Goal: Transaction & Acquisition: Purchase product/service

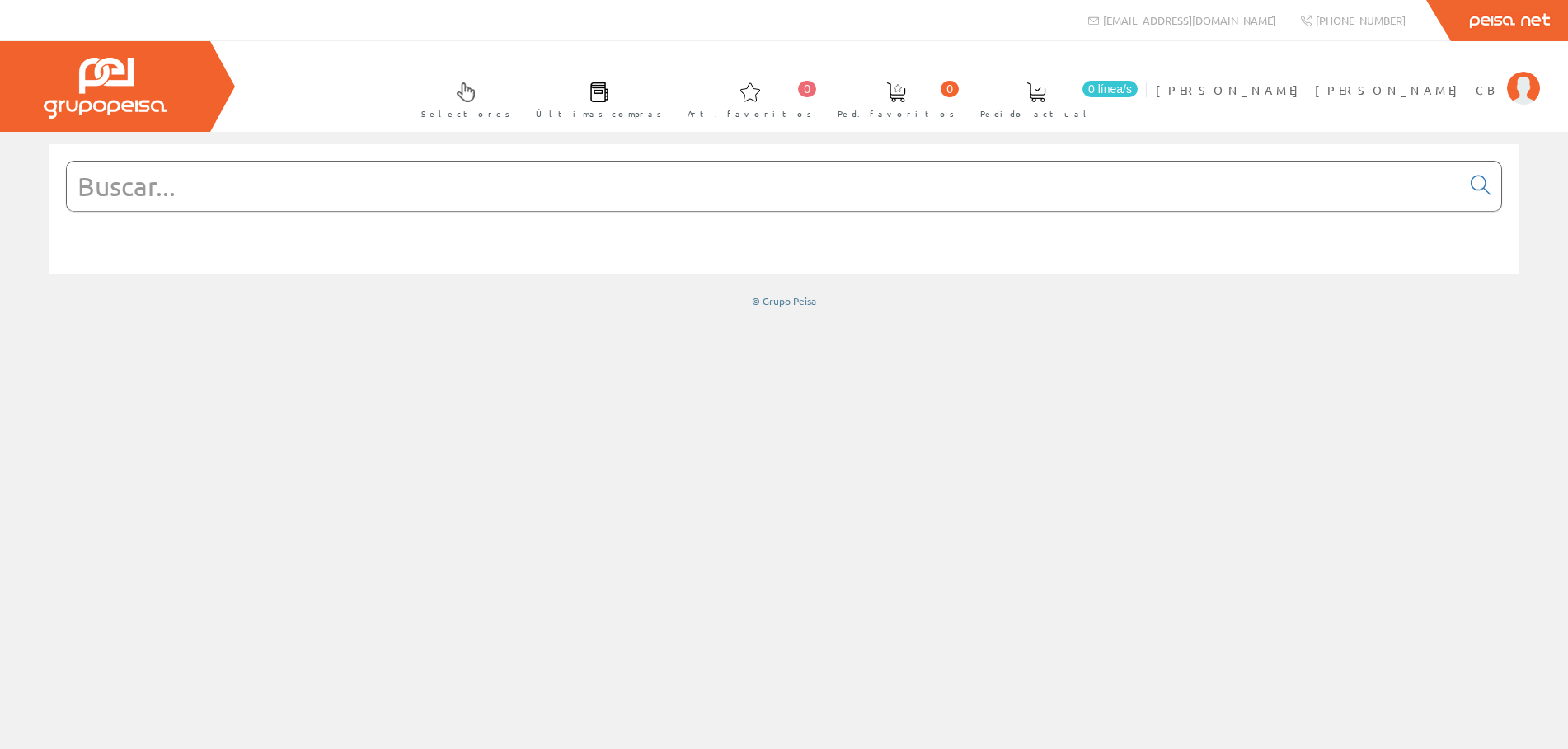
click at [184, 190] on input "text" at bounding box center [763, 186] width 1394 height 50
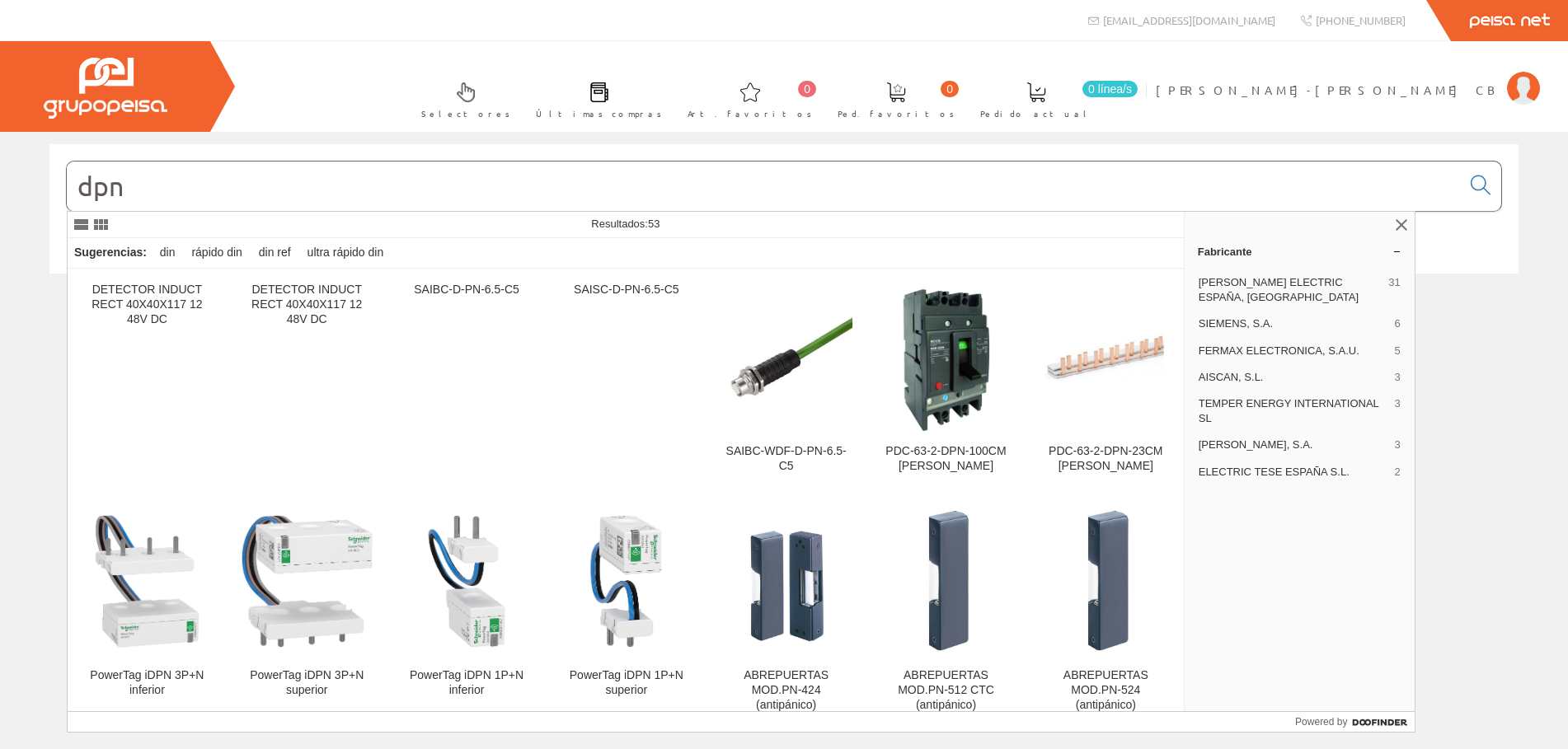
type input "dpn"
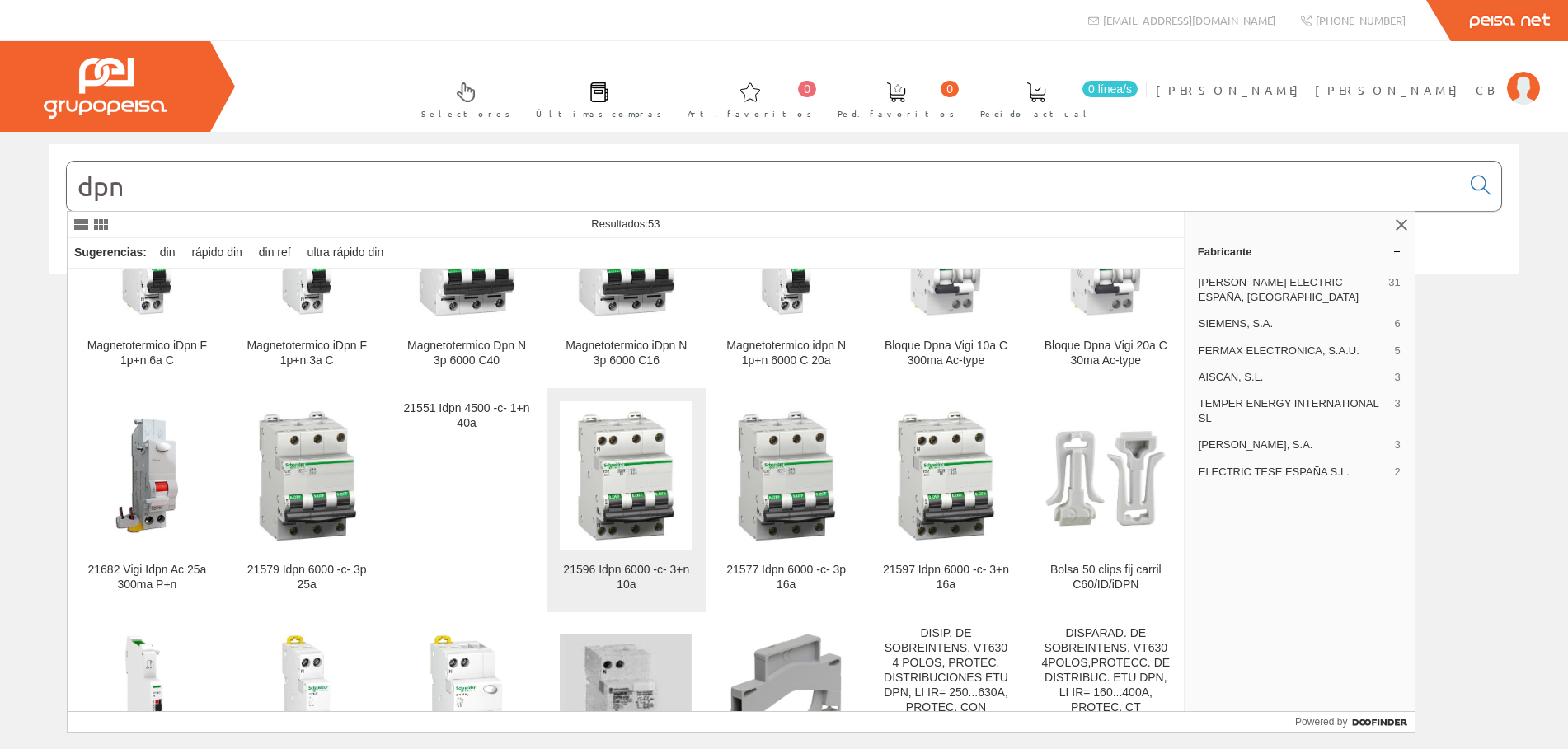
scroll to position [1056, 0]
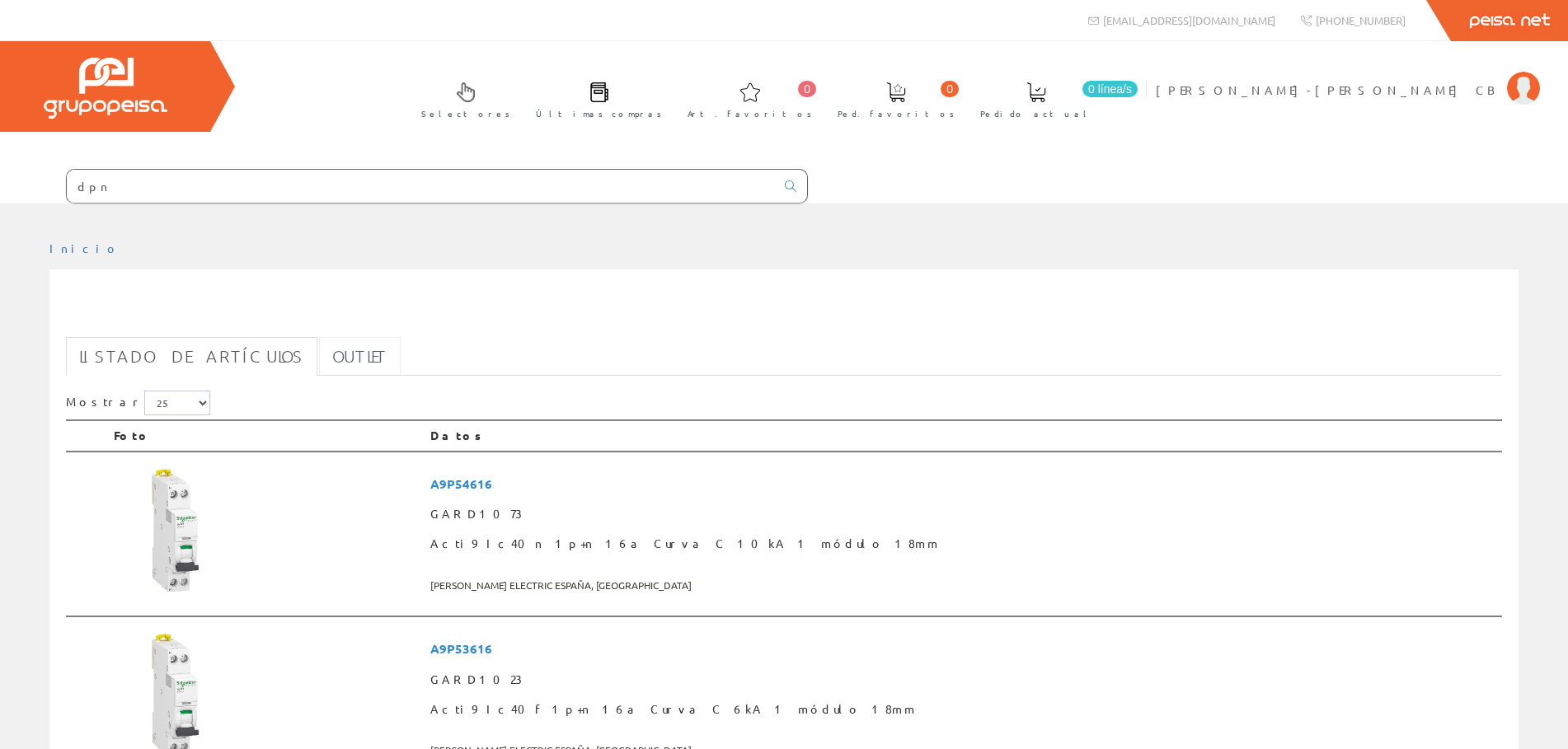
click at [319, 352] on link "Outlet" at bounding box center [360, 356] width 82 height 39
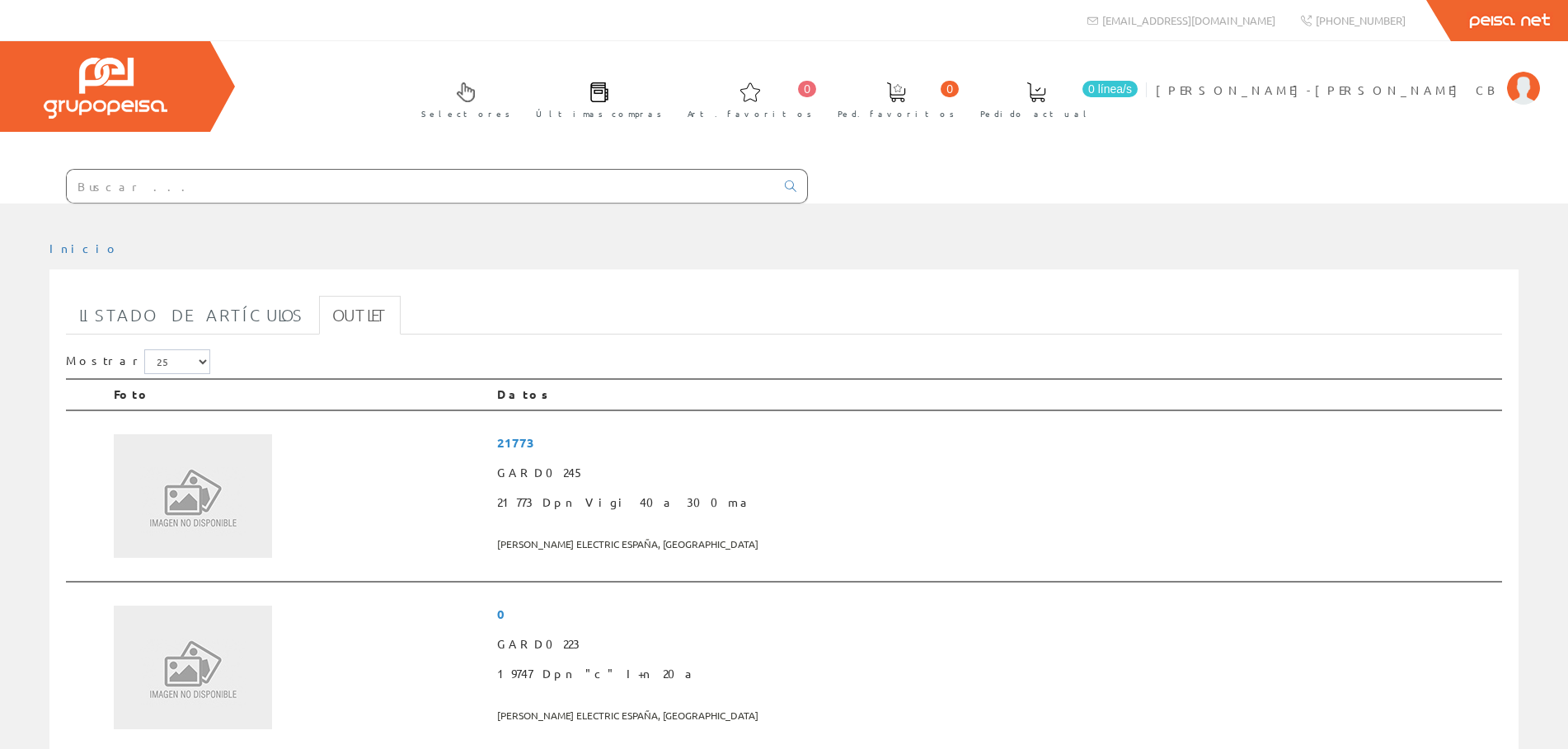
click at [106, 180] on input "text" at bounding box center [420, 187] width 708 height 33
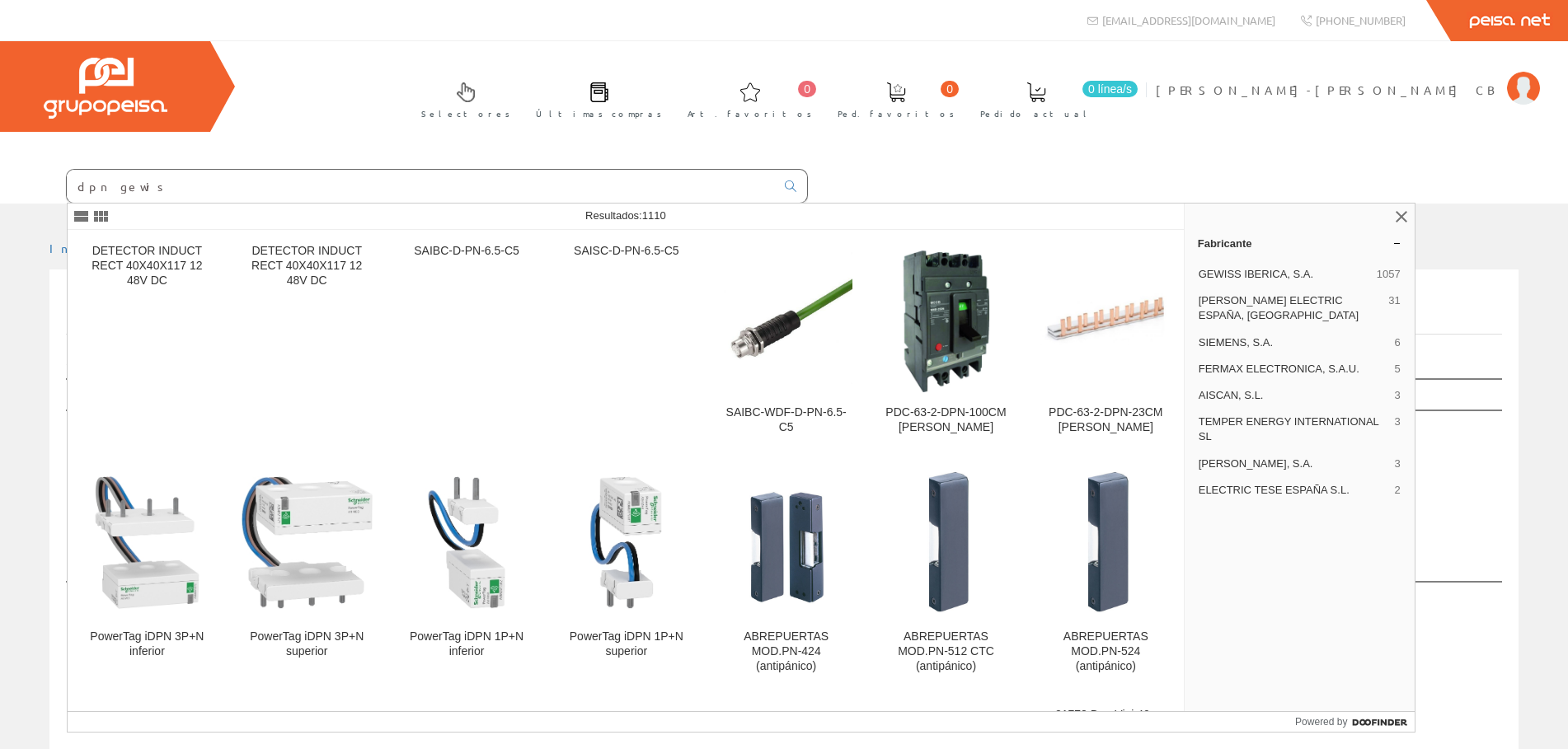
type input "dpn gewis"
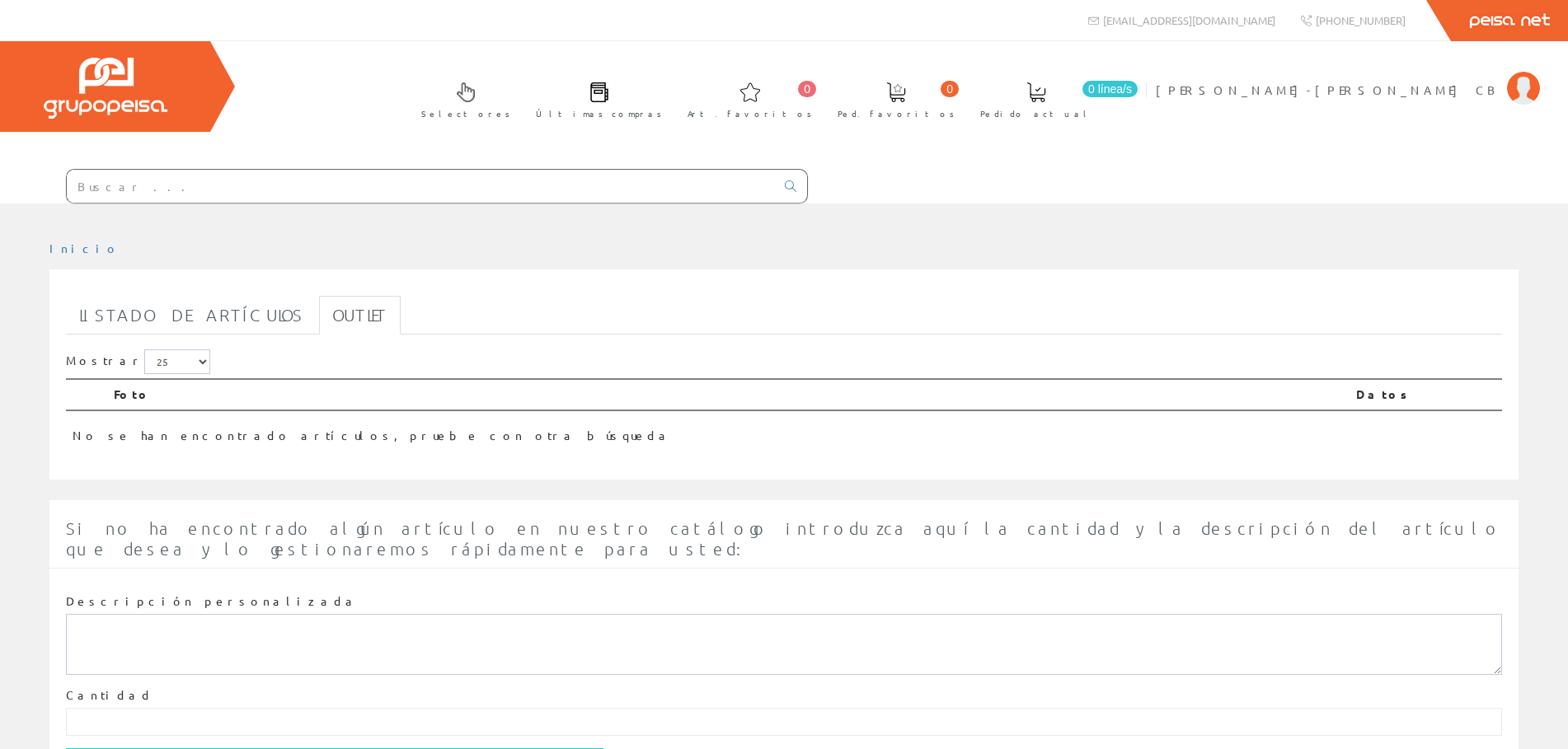
click at [165, 183] on input "text" at bounding box center [420, 187] width 708 height 33
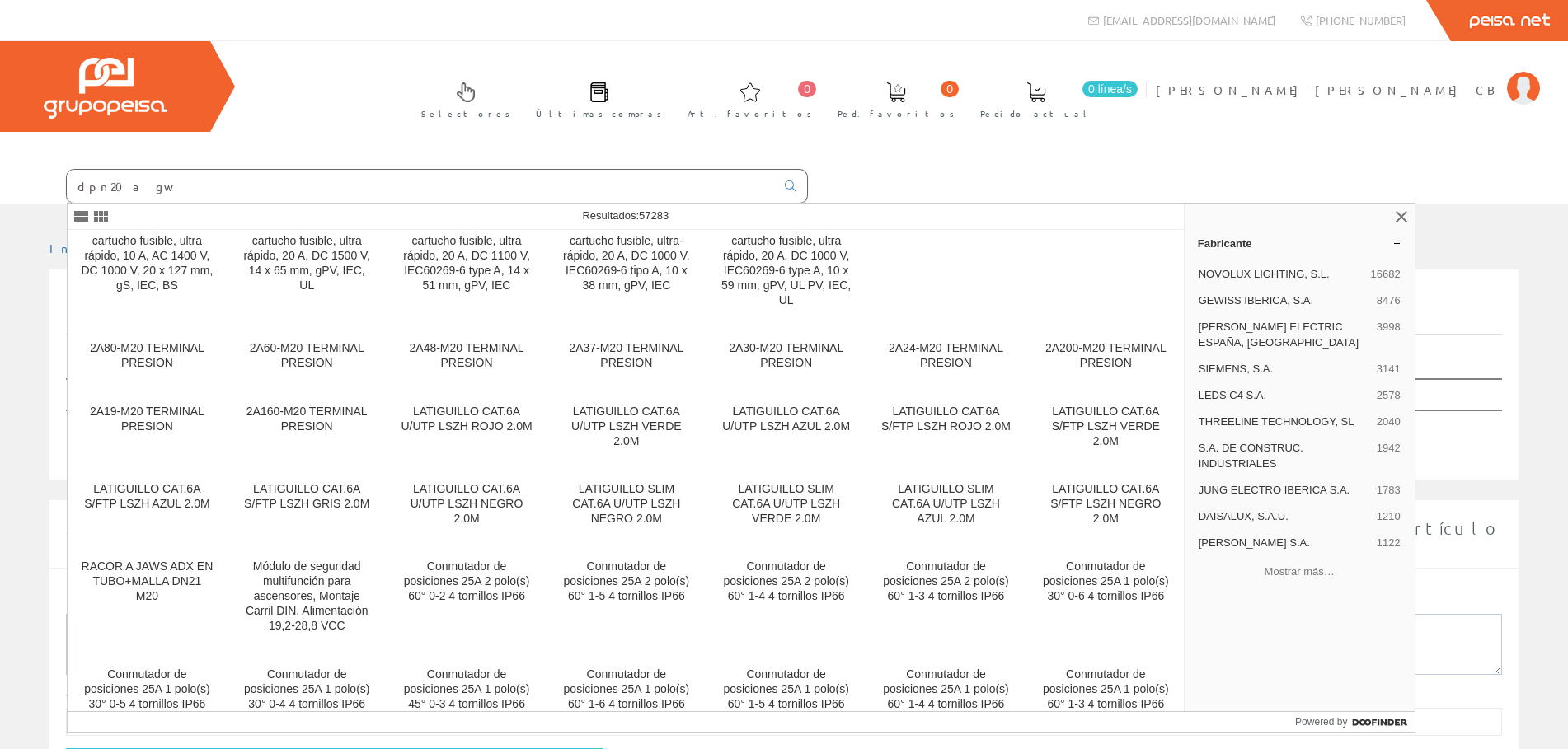
scroll to position [11243, 0]
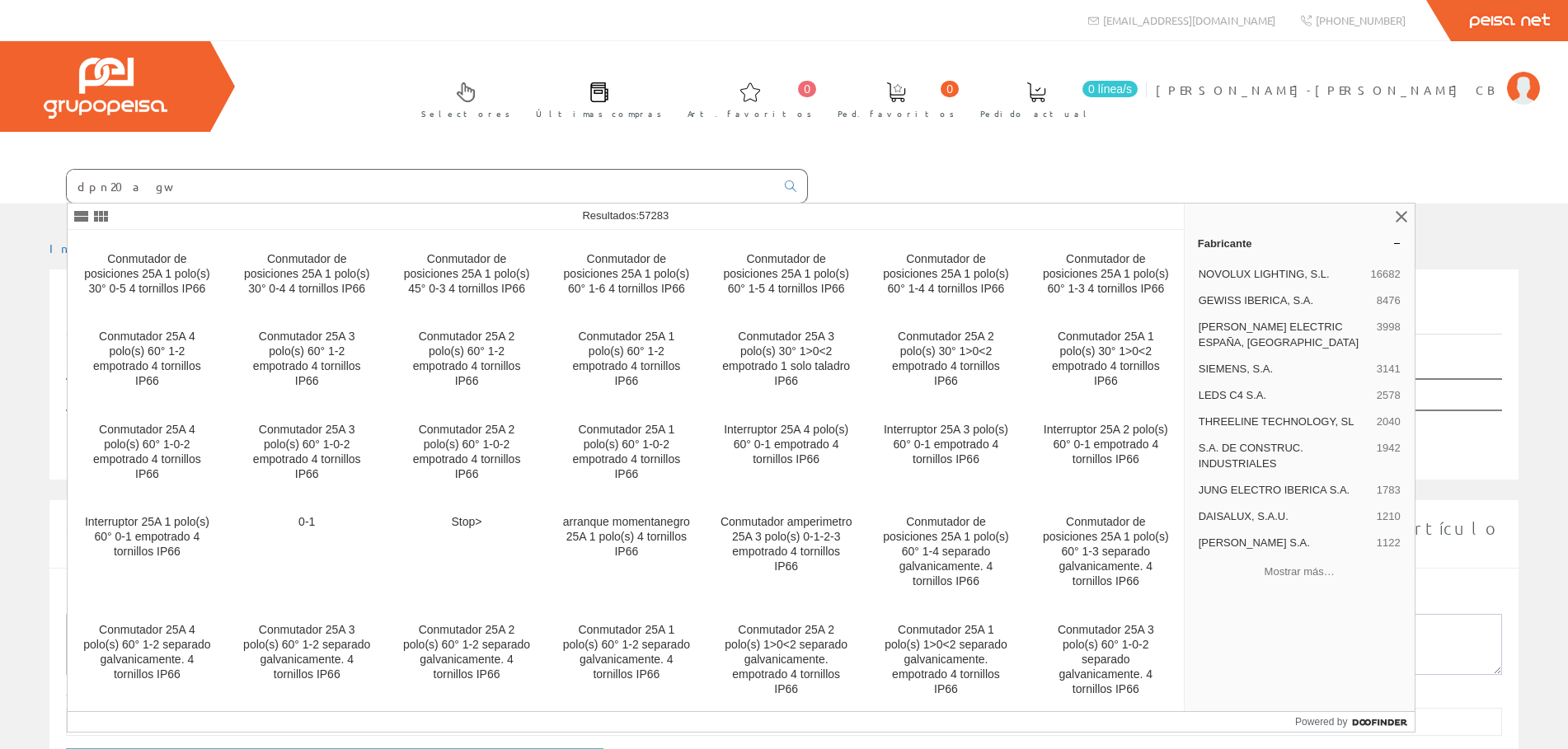
click at [176, 191] on input "dpn20a gw" at bounding box center [420, 187] width 708 height 33
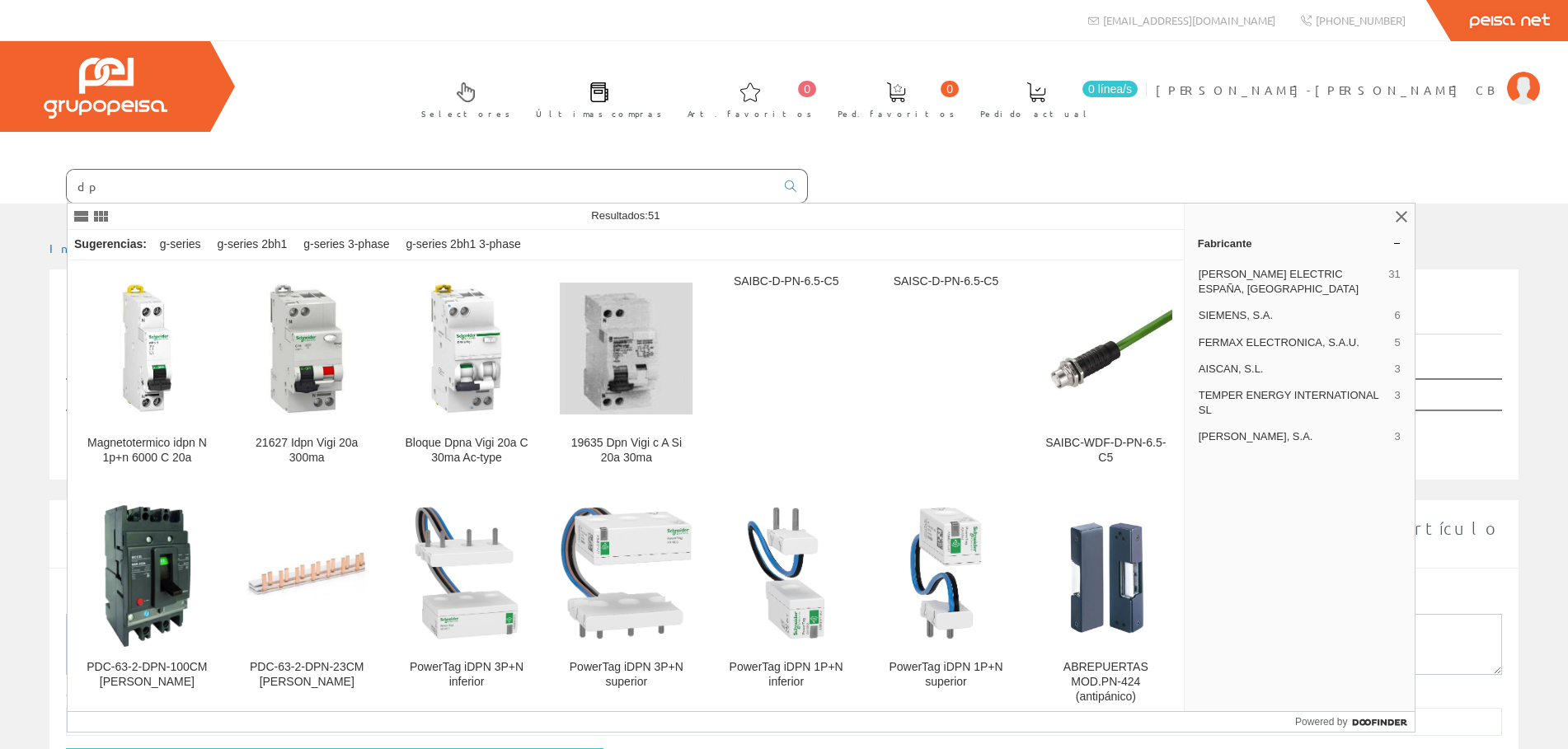
type input "d"
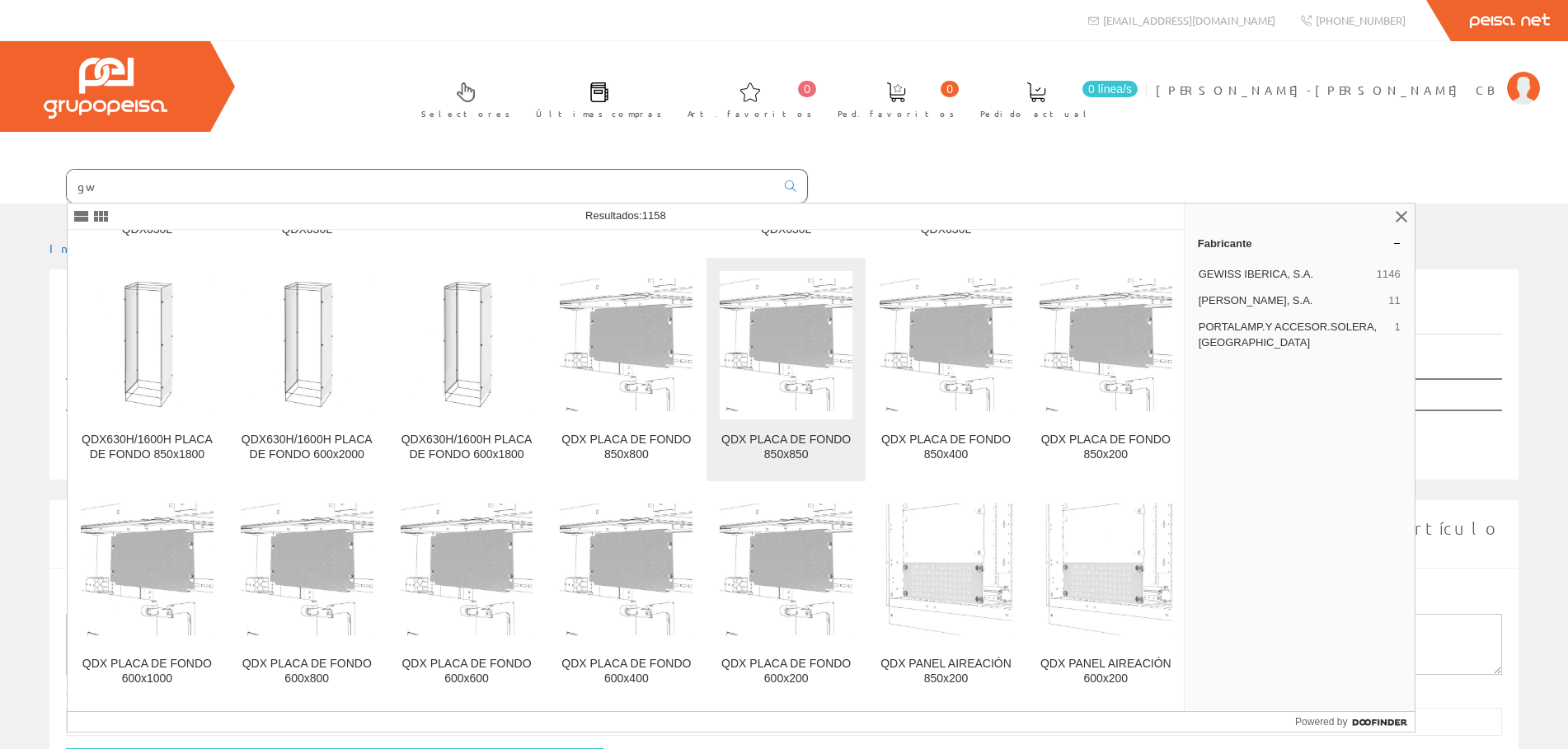
scroll to position [4115, 0]
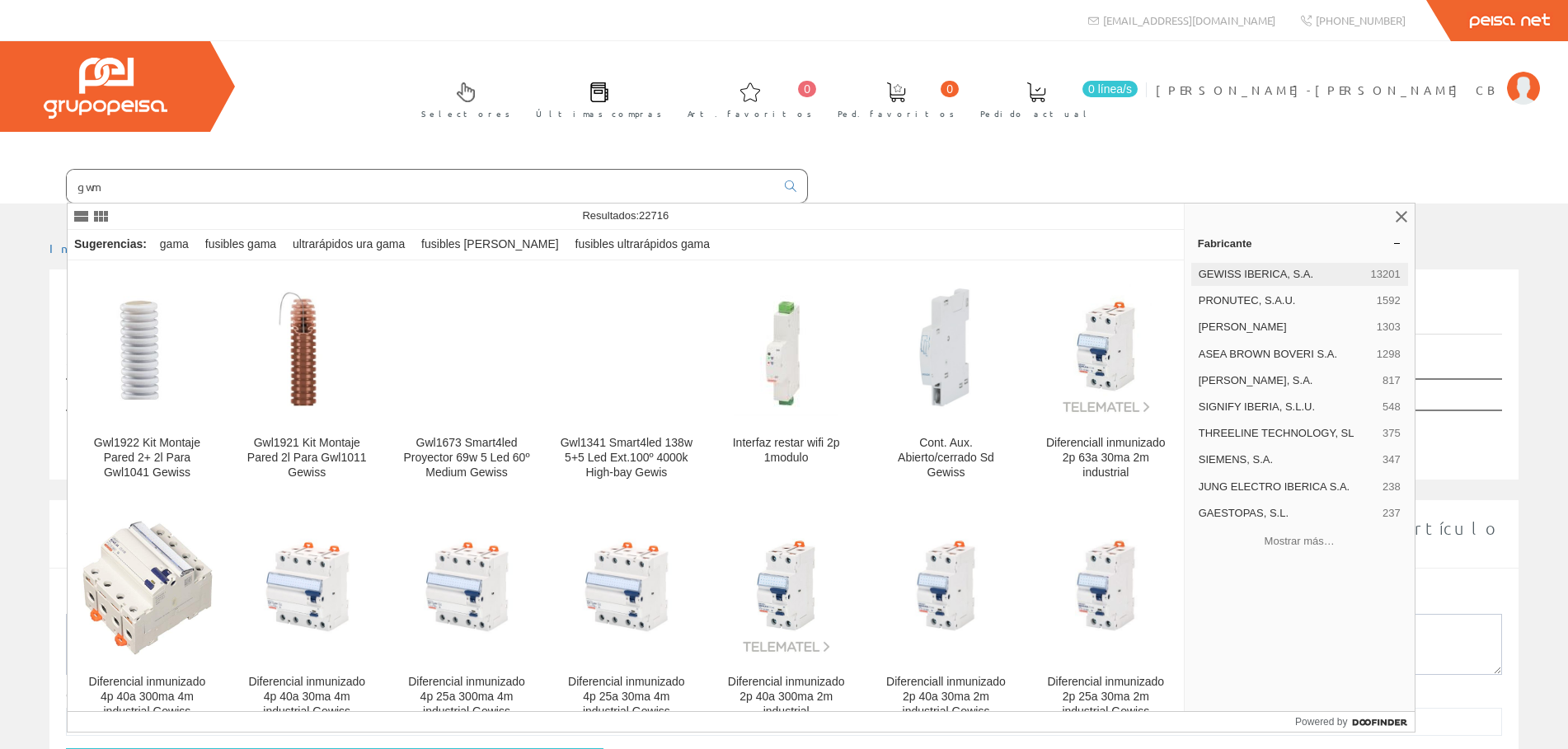
click at [1307, 277] on span "GEWISS IBERICA, S.A." at bounding box center [1281, 274] width 166 height 15
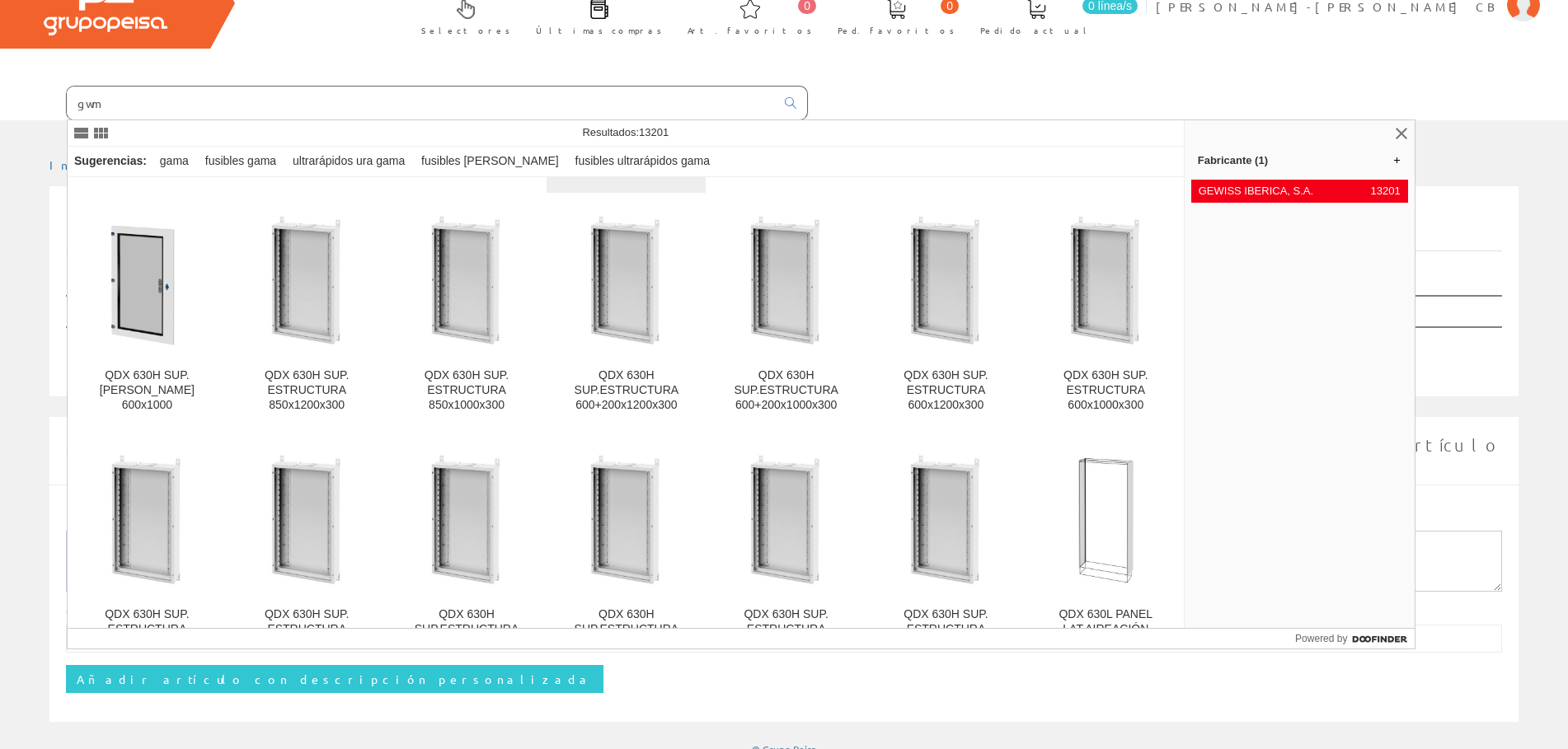
scroll to position [5169, 0]
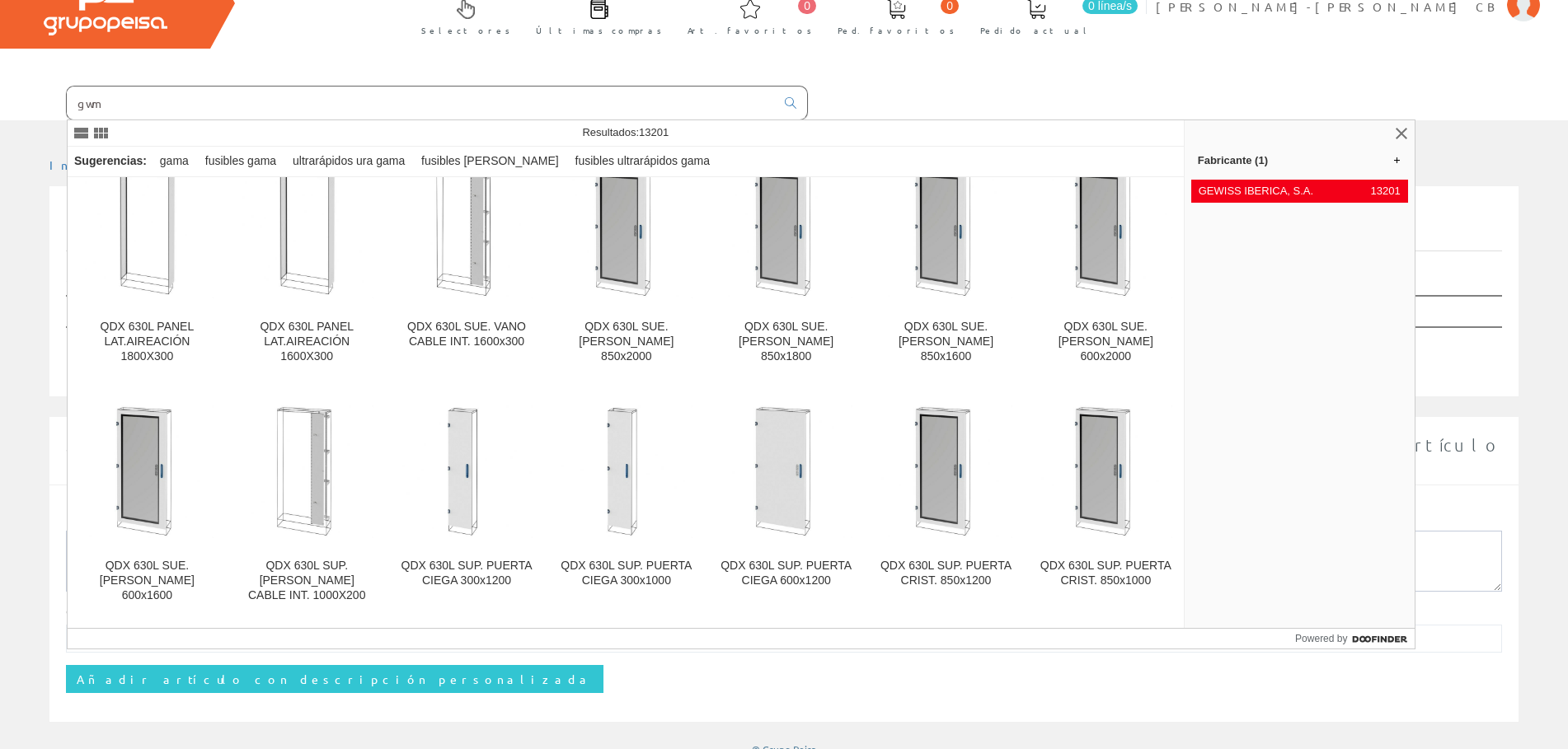
click at [180, 97] on input "gwm" at bounding box center [420, 104] width 708 height 33
type input "g"
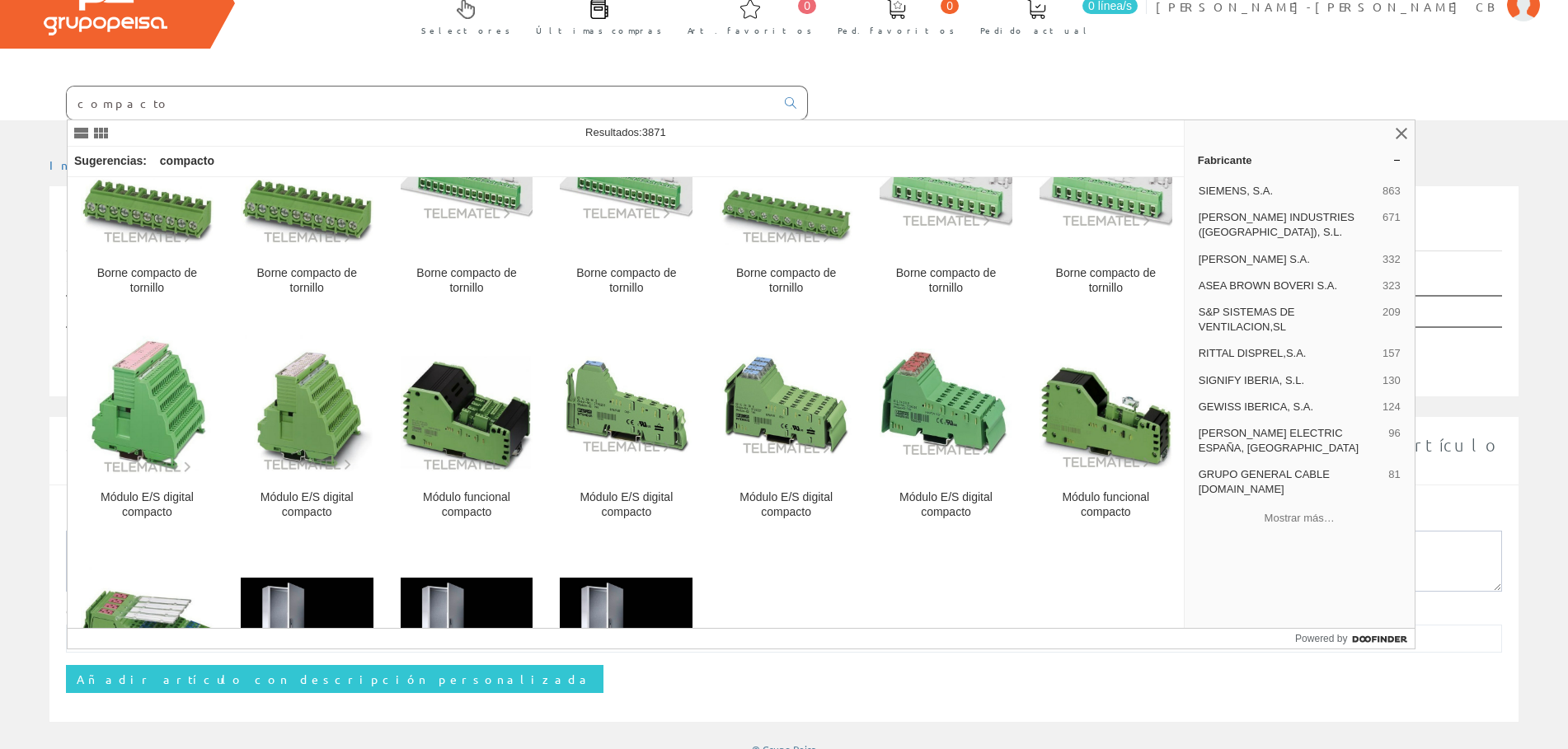
scroll to position [1688, 0]
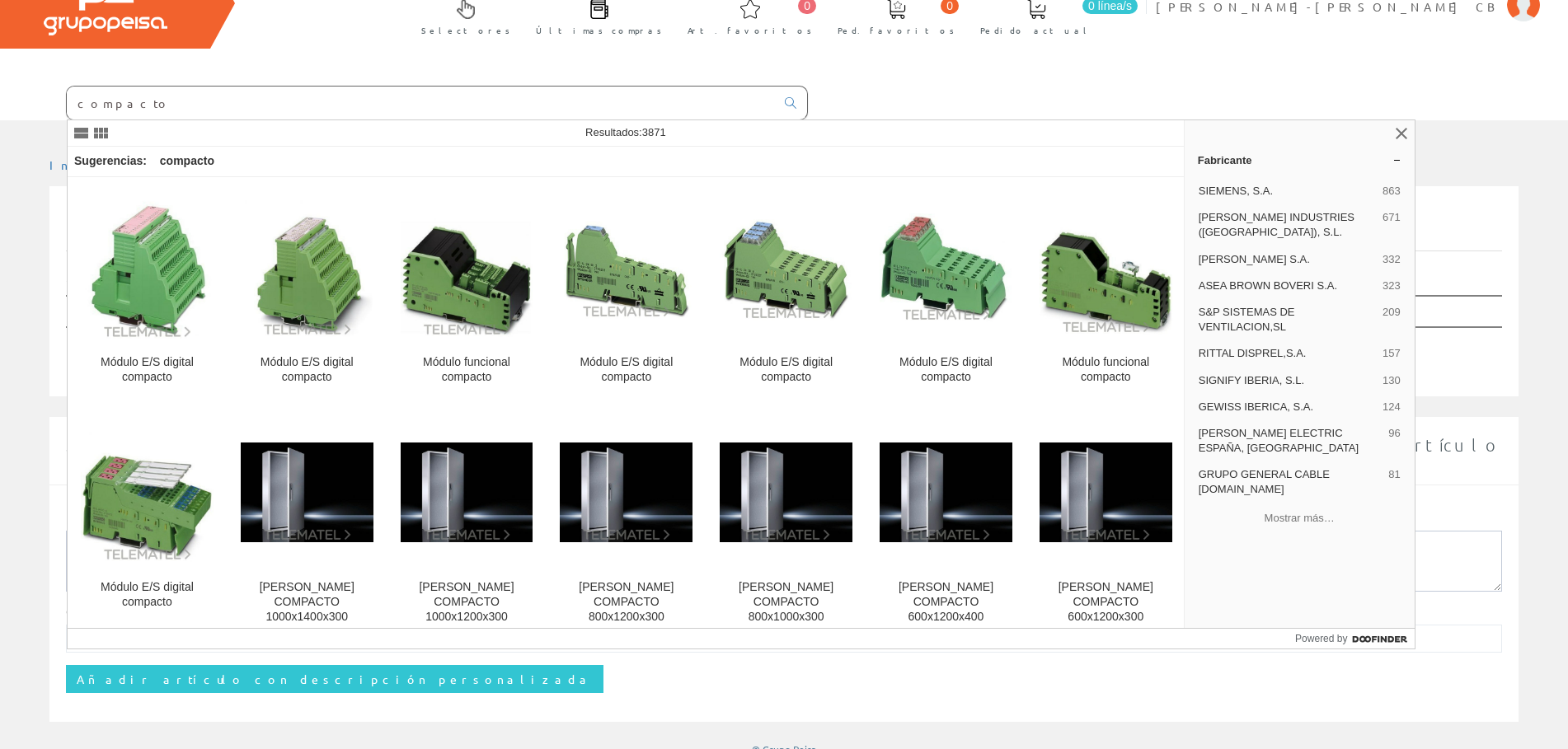
click at [71, 101] on input "compacto" at bounding box center [420, 104] width 708 height 33
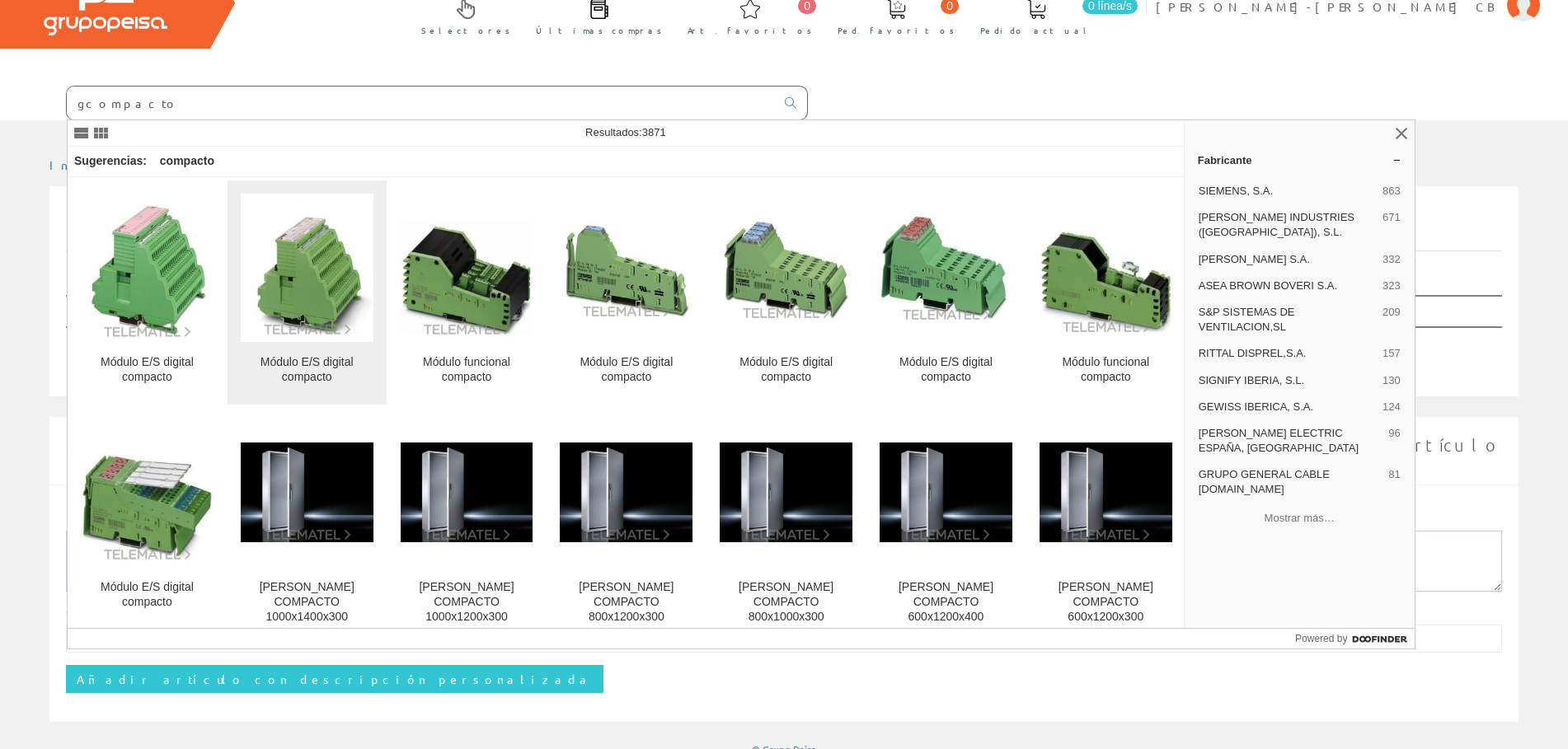
scroll to position [0, 0]
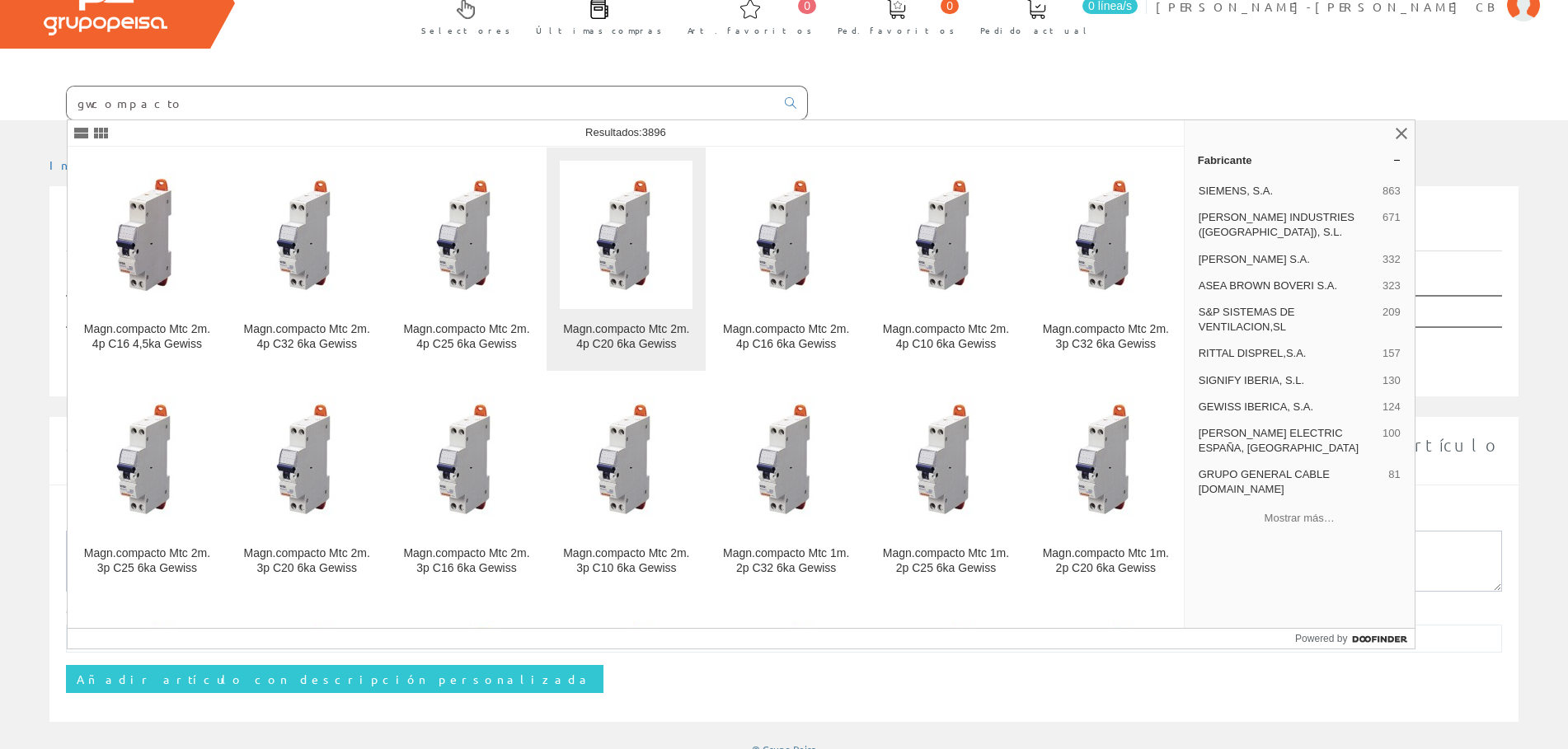
type input "gwcompacto"
click at [622, 252] on img at bounding box center [626, 234] width 101 height 125
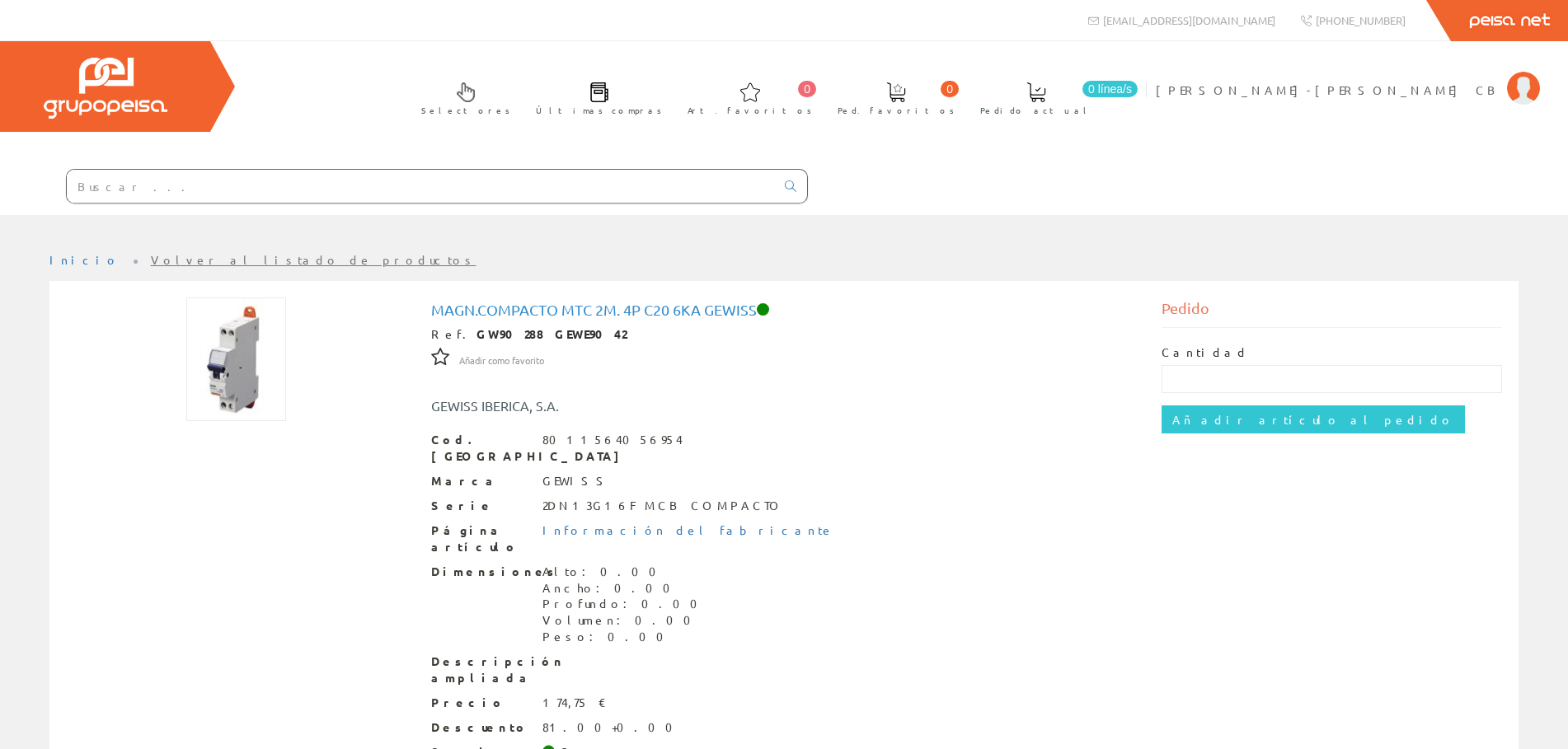
scroll to position [91, 0]
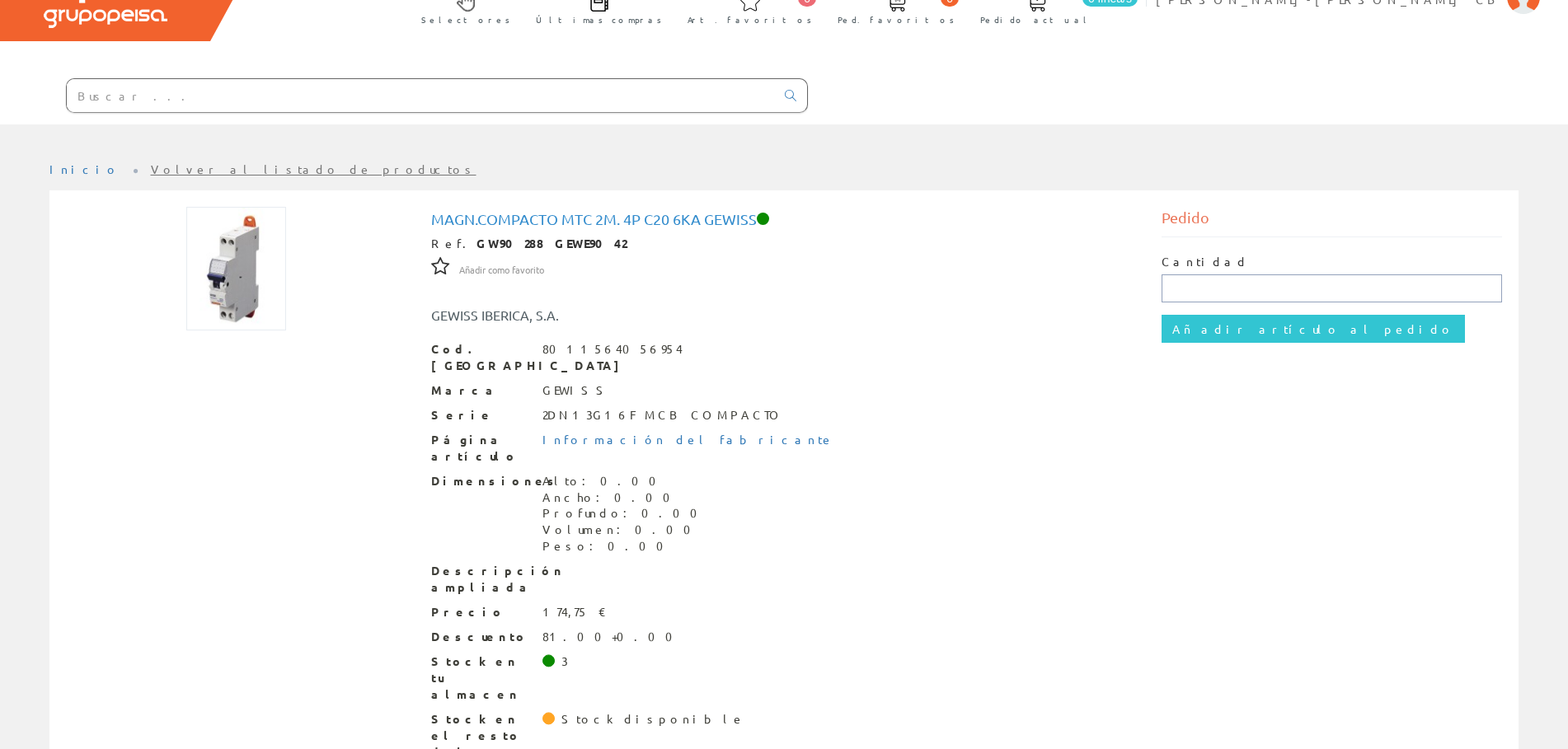
click at [1177, 287] on input "text" at bounding box center [1331, 288] width 341 height 28
type input "2"
click at [1161, 314] on input "Añadir artículo al pedido" at bounding box center [1312, 328] width 304 height 28
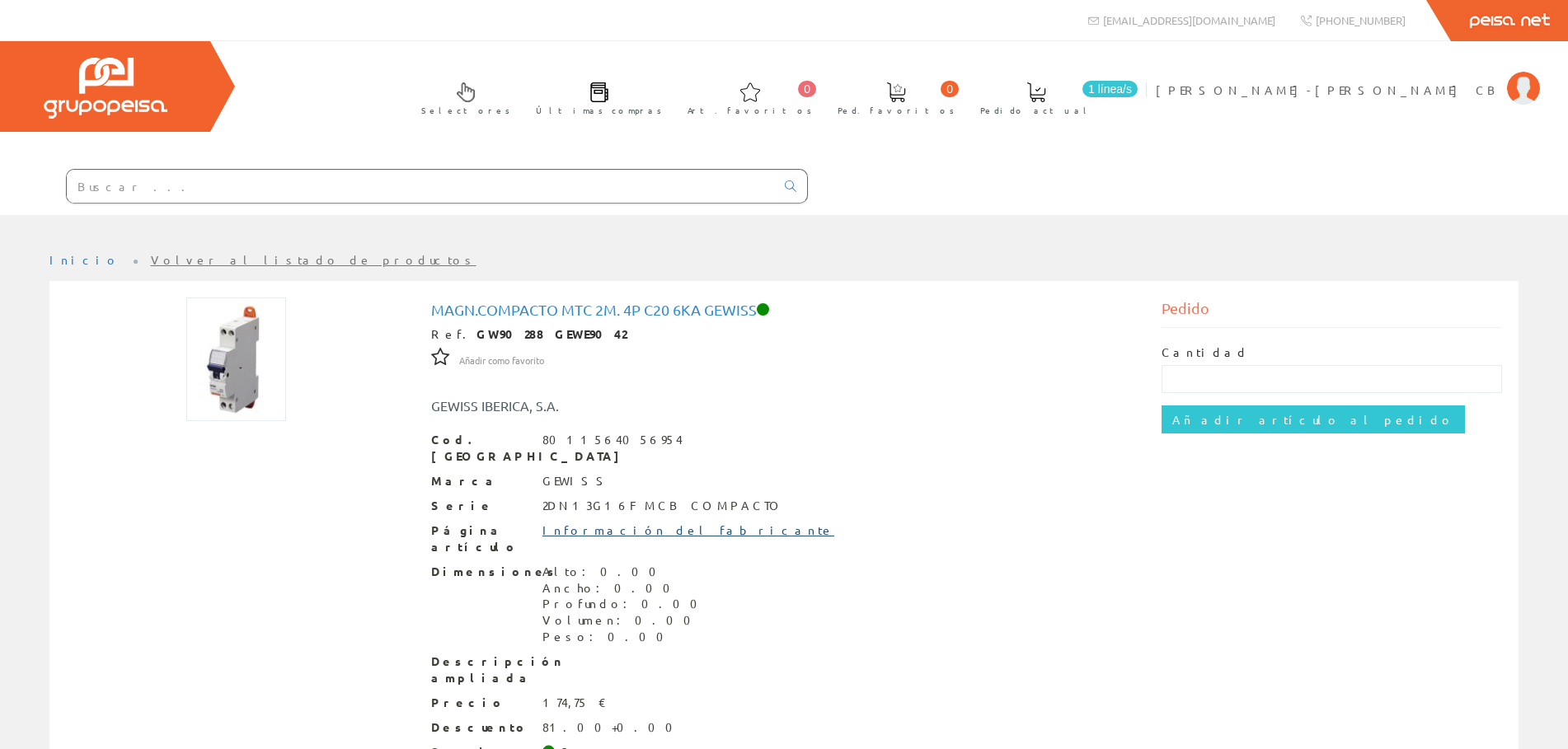
scroll to position [91, 0]
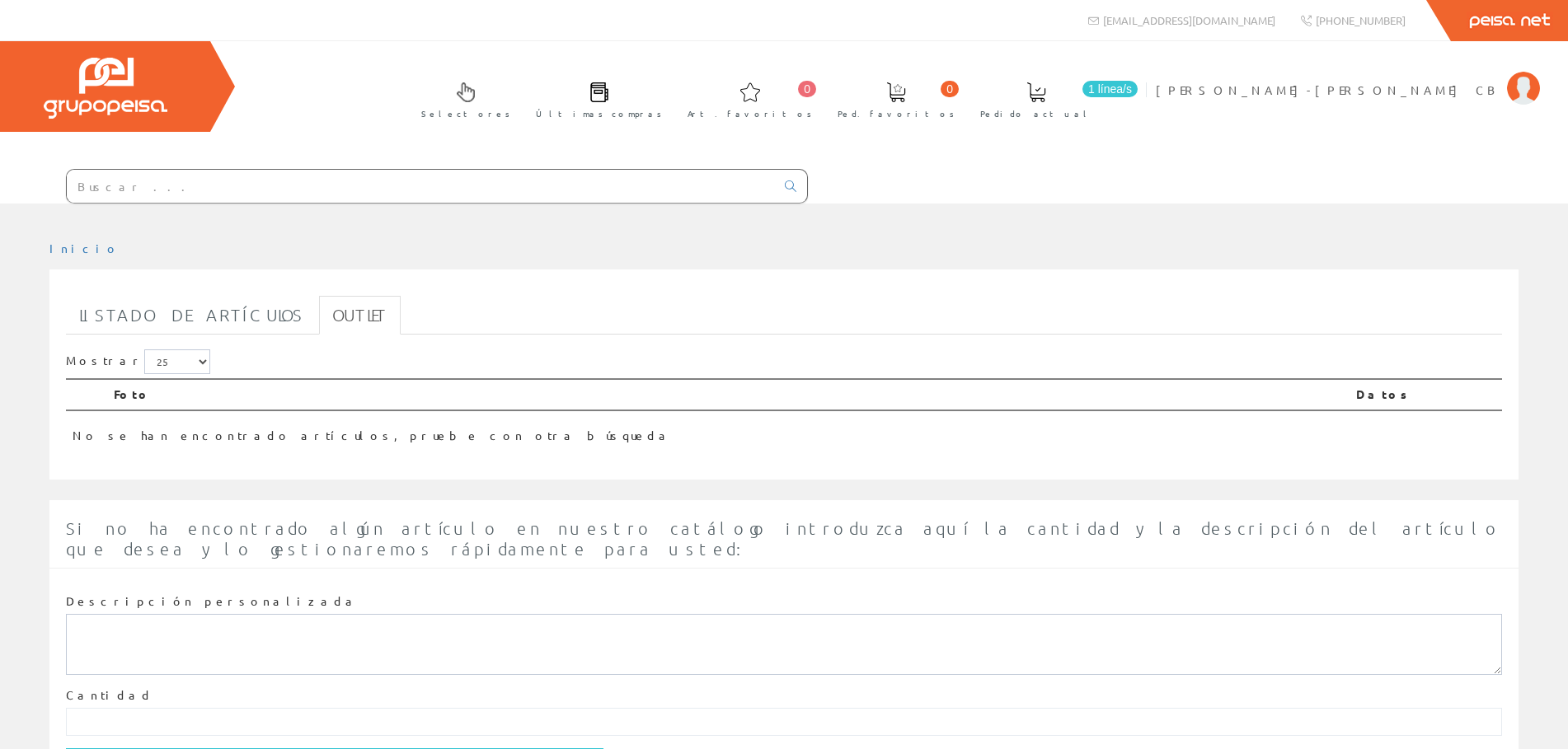
scroll to position [83, 0]
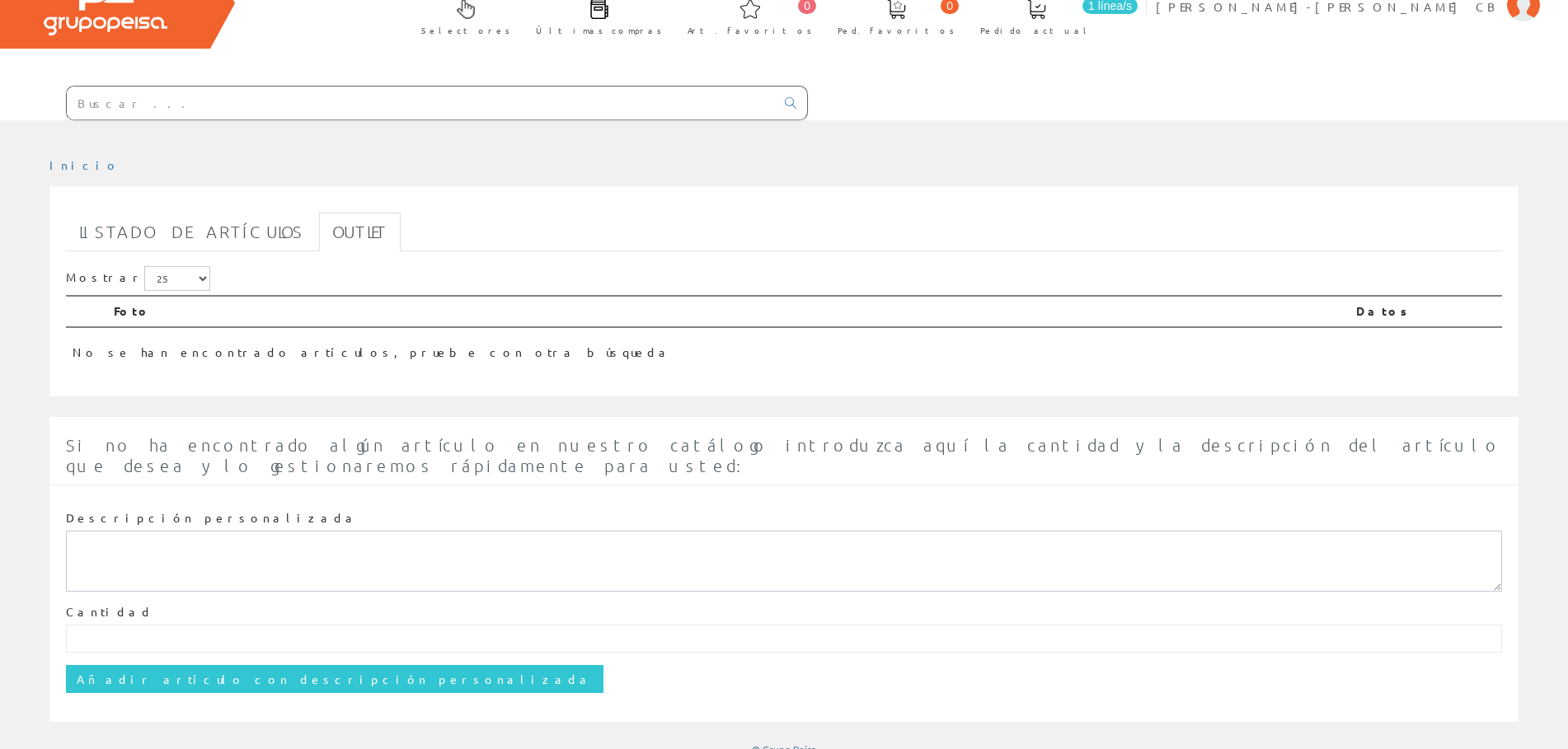
click at [99, 109] on input "text" at bounding box center [420, 104] width 708 height 33
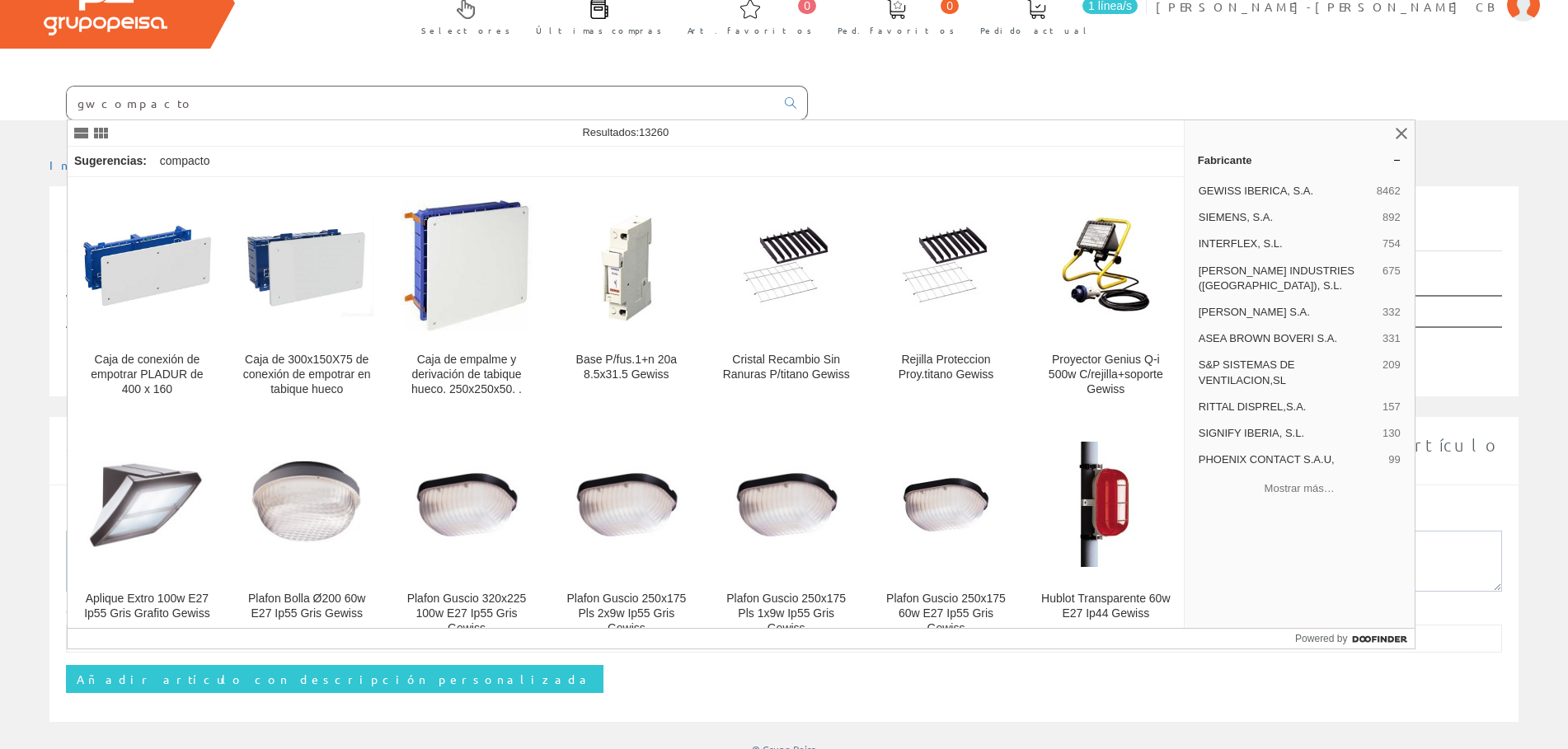
click at [93, 100] on input "gw compacto" at bounding box center [420, 104] width 708 height 33
click at [99, 103] on input "gw compacto" at bounding box center [420, 104] width 708 height 33
click at [96, 103] on input "gw compacto" at bounding box center [420, 104] width 708 height 33
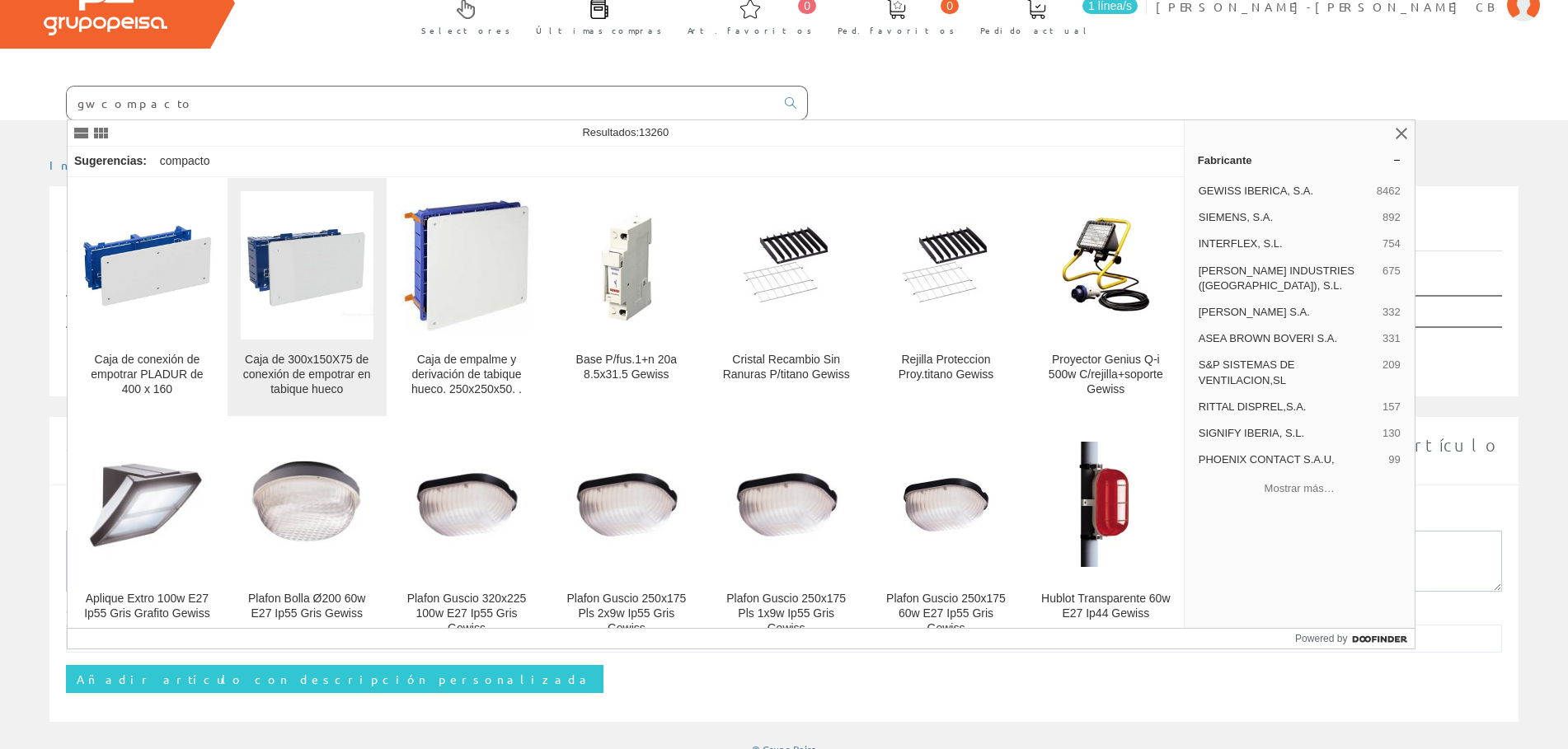
type input "gwcompacto"
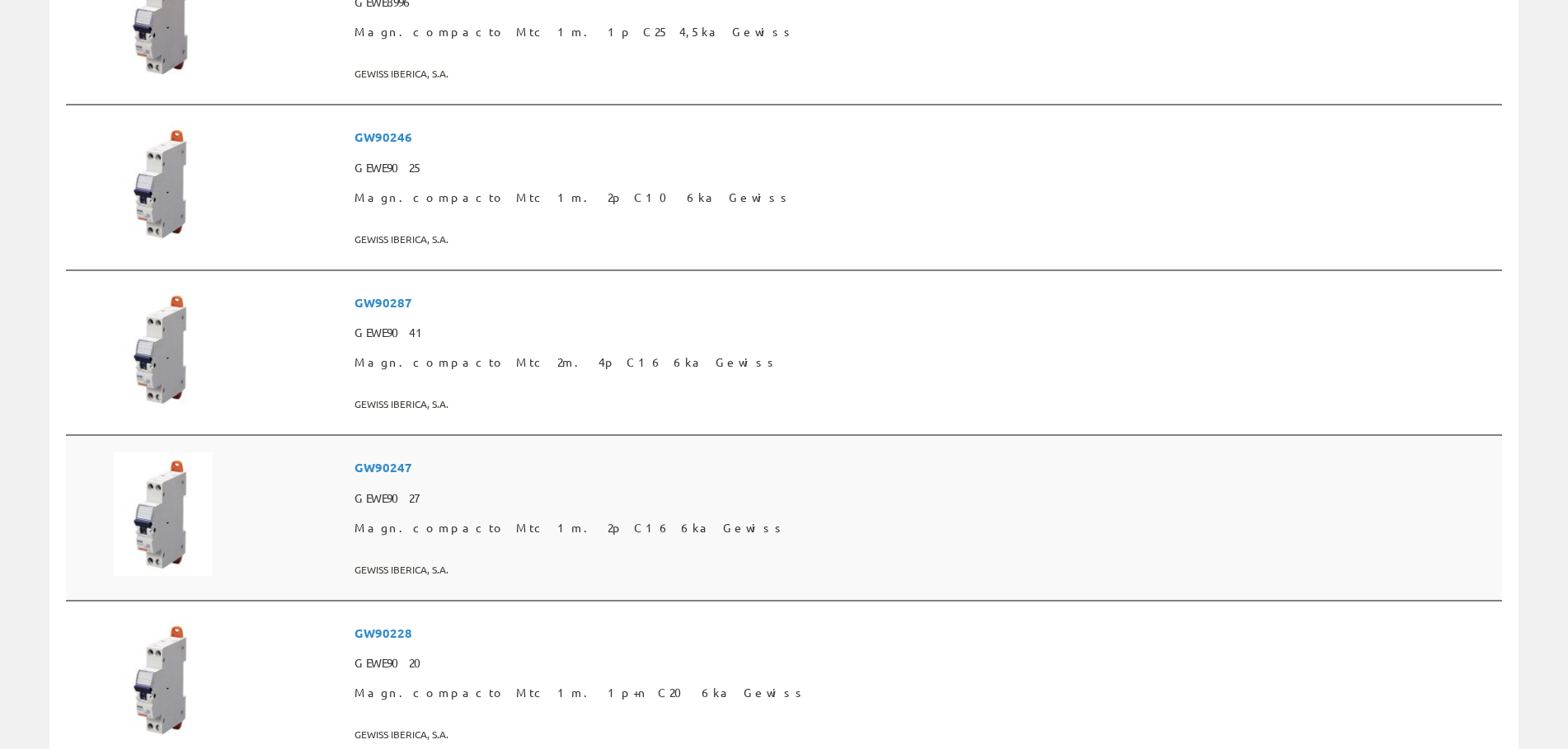
scroll to position [896, 0]
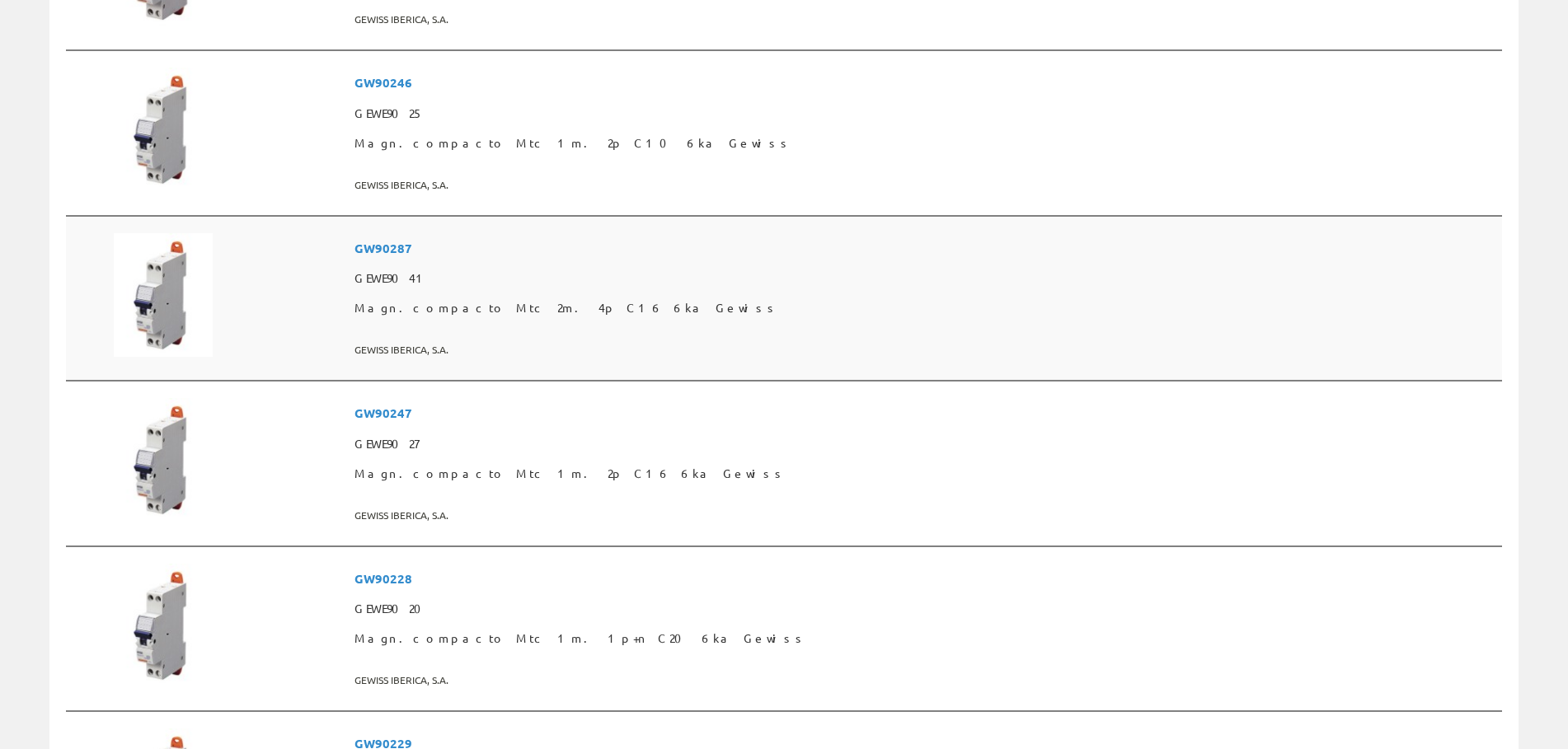
click at [529, 251] on span "GW90287" at bounding box center [925, 248] width 1140 height 30
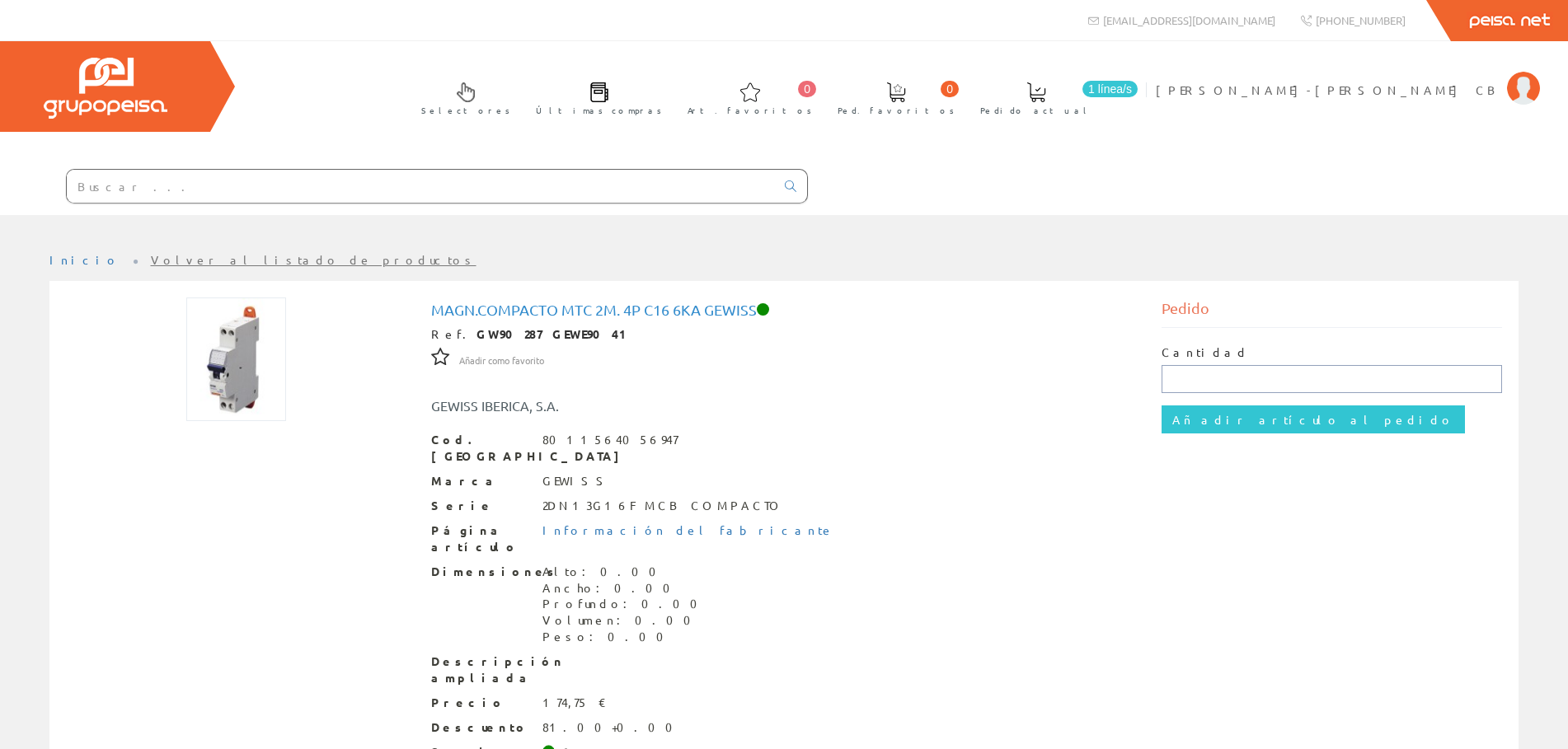
click at [1174, 378] on input "text" at bounding box center [1331, 379] width 341 height 28
type input "3"
click at [1161, 405] on input "Añadir artículo al pedido" at bounding box center [1312, 419] width 304 height 28
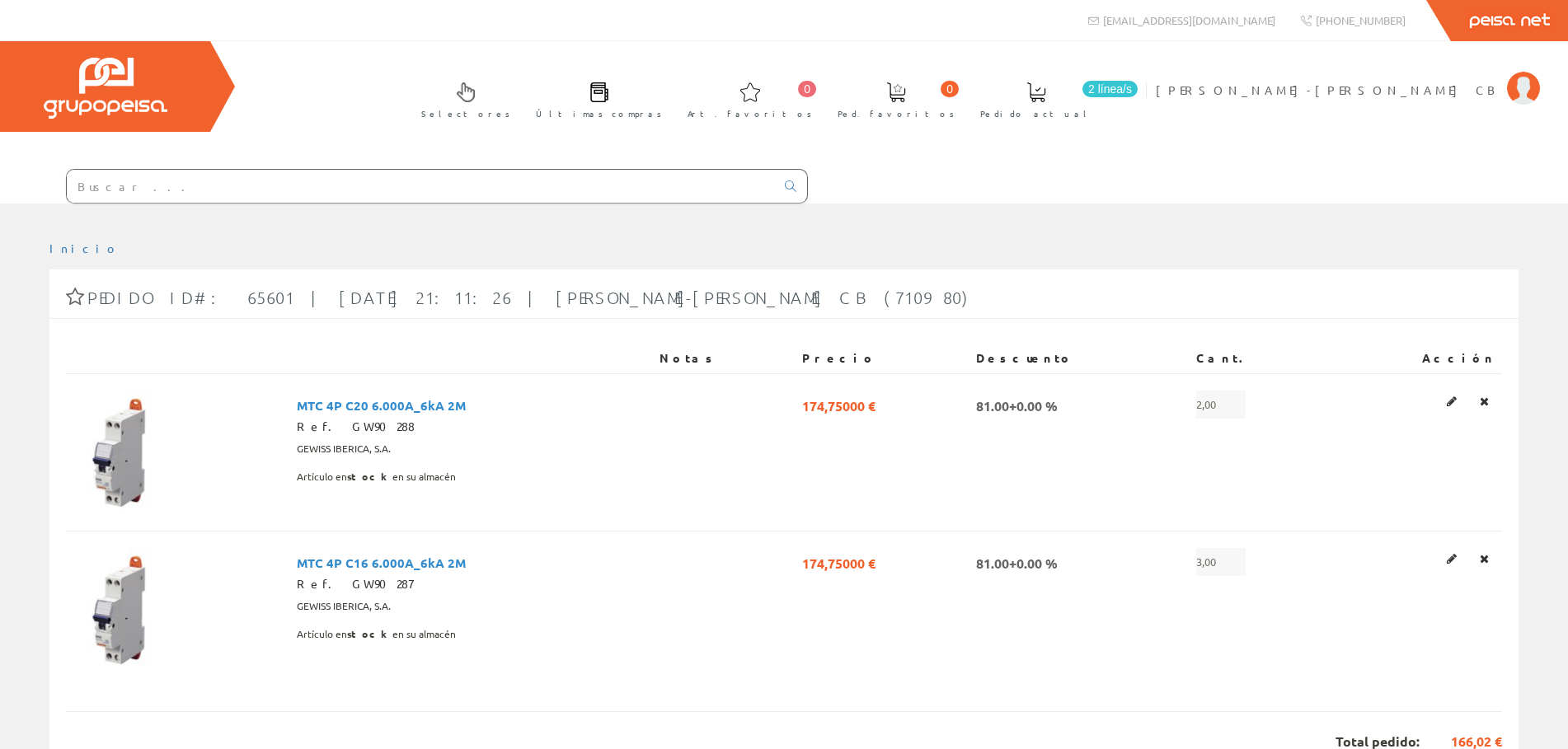
click at [1137, 81] on span "2 línea/s" at bounding box center [1109, 89] width 56 height 17
click at [1137, 87] on span "2 línea/s" at bounding box center [1109, 89] width 56 height 17
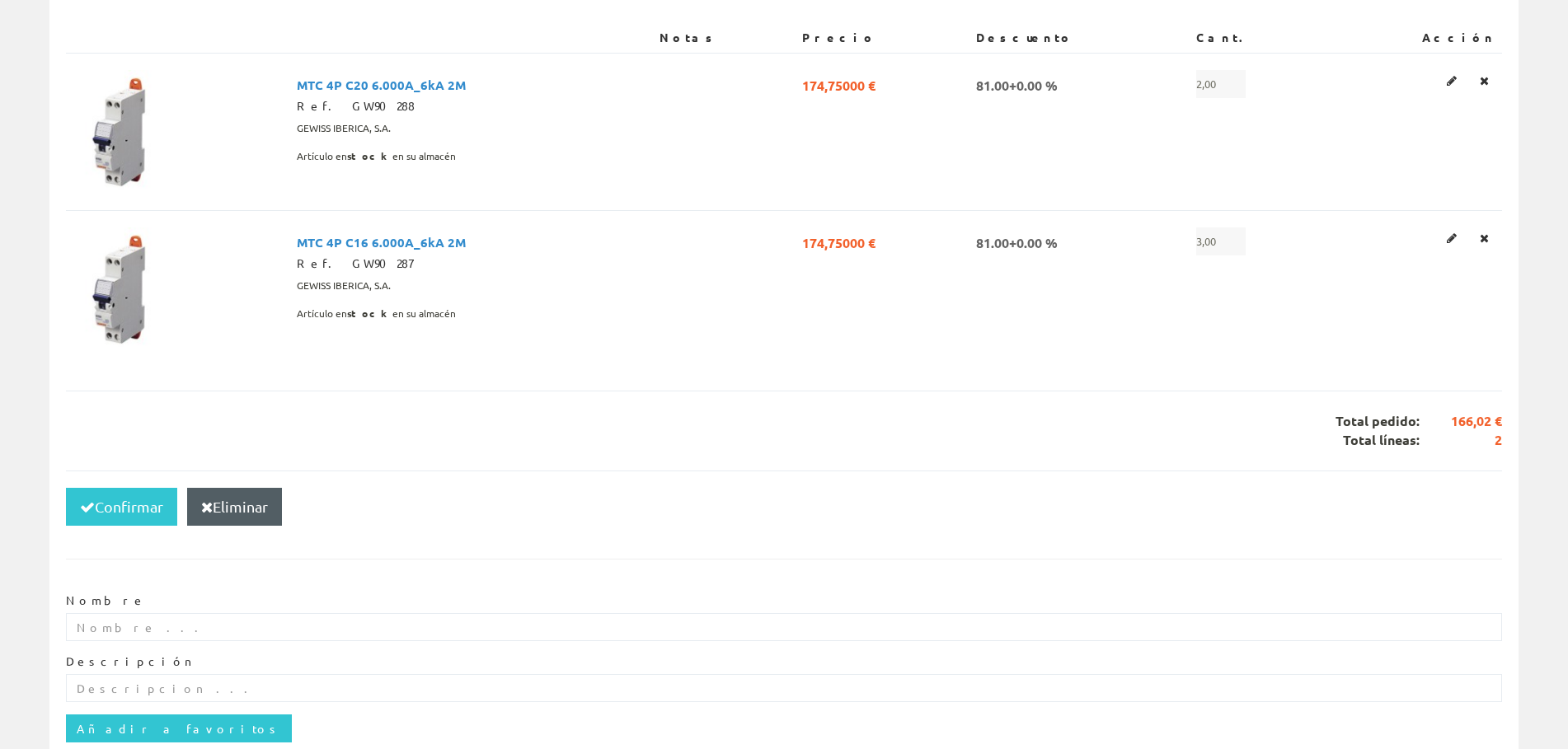
scroll to position [199, 0]
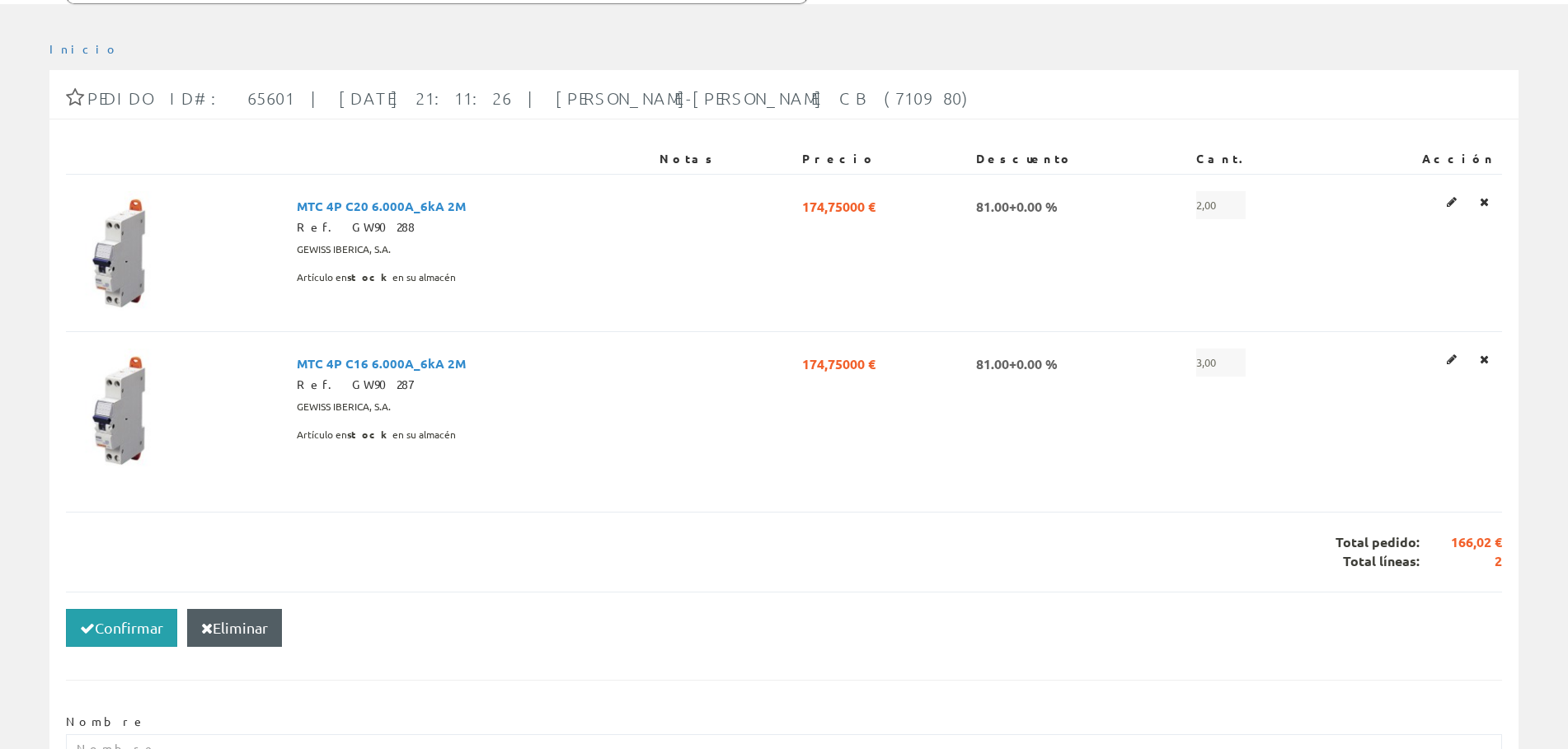
click at [142, 629] on button "Confirmar" at bounding box center [122, 628] width 111 height 38
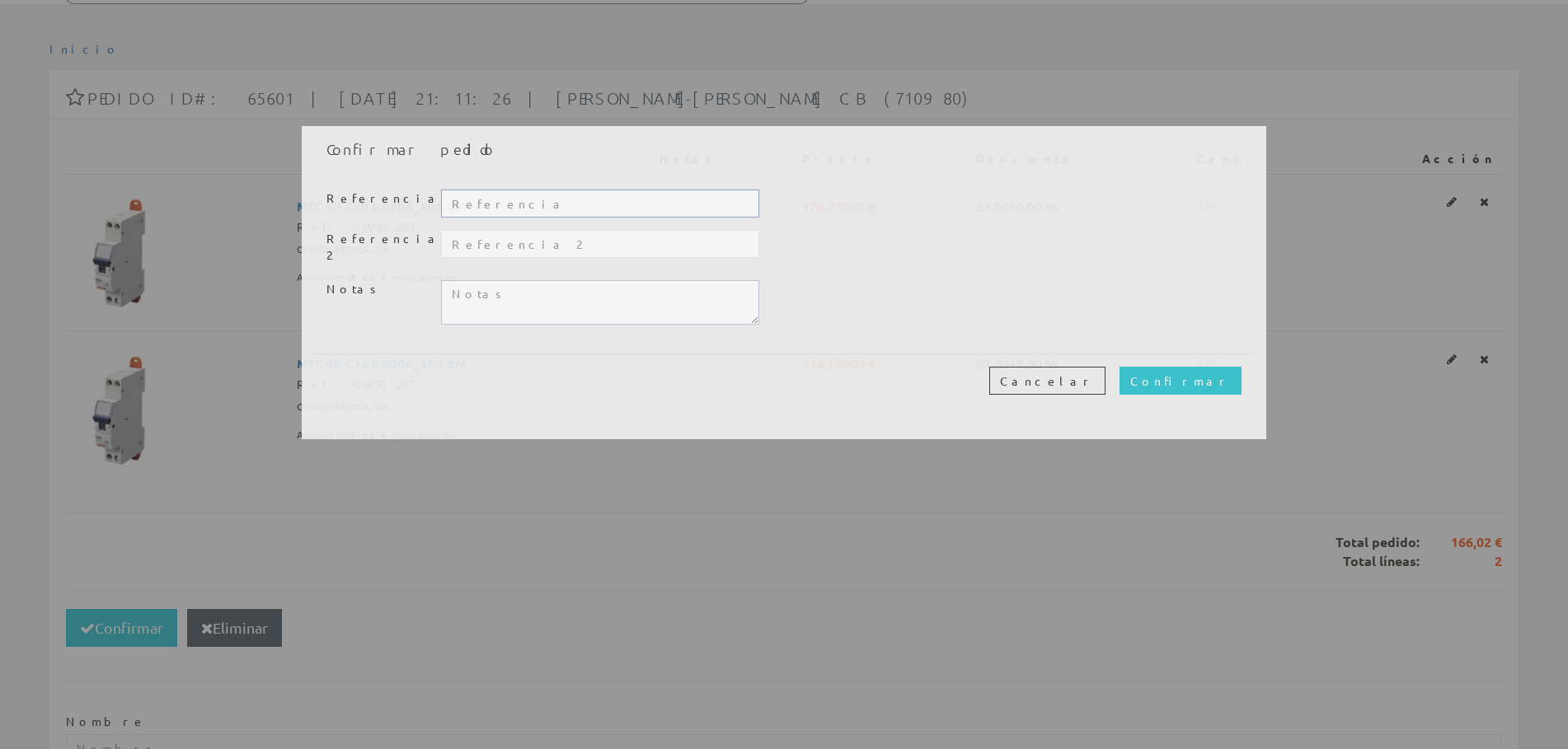
click at [465, 212] on input "text" at bounding box center [600, 203] width 318 height 28
type input "h"
type input "vacaciones bien?"
click at [1214, 368] on input "Confirmar" at bounding box center [1179, 381] width 122 height 28
